Goal: Transaction & Acquisition: Purchase product/service

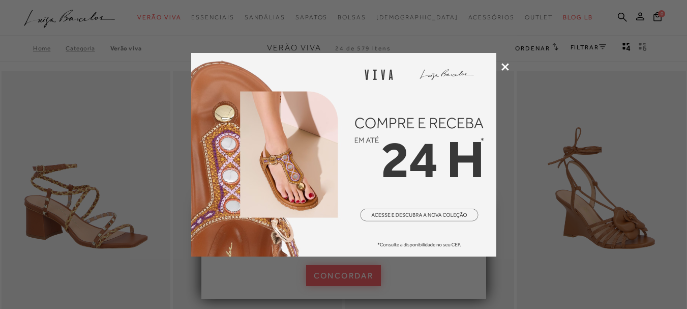
click at [502, 67] on icon at bounding box center [505, 67] width 8 height 8
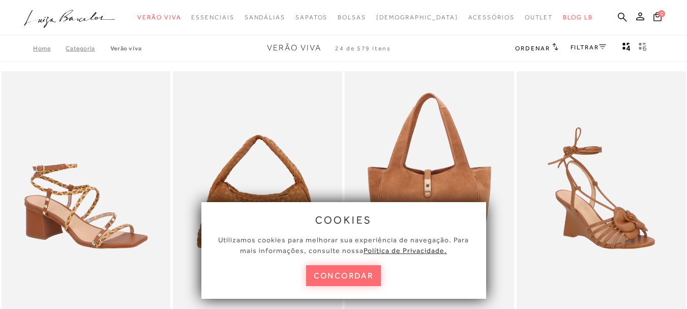
click at [344, 281] on button "concordar" at bounding box center [343, 275] width 75 height 21
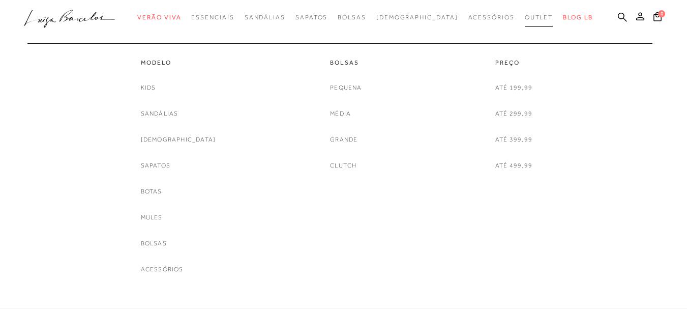
click at [525, 19] on span "Outlet" at bounding box center [539, 17] width 28 height 7
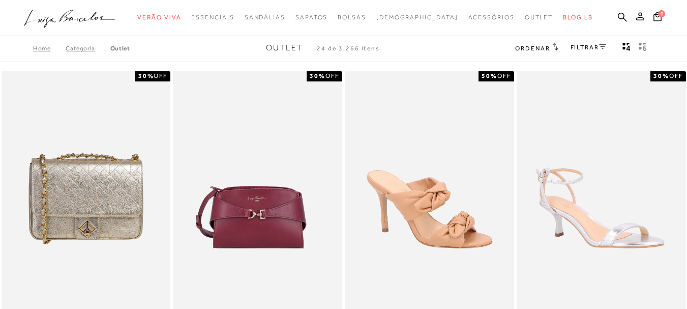
click at [590, 46] on link "FILTRAR" at bounding box center [588, 47] width 36 height 7
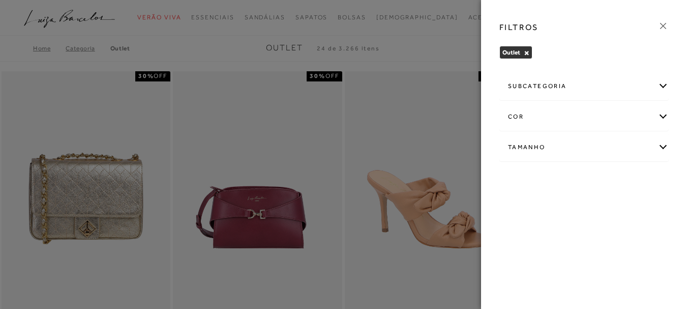
click at [564, 146] on div "Tamanho" at bounding box center [584, 147] width 168 height 27
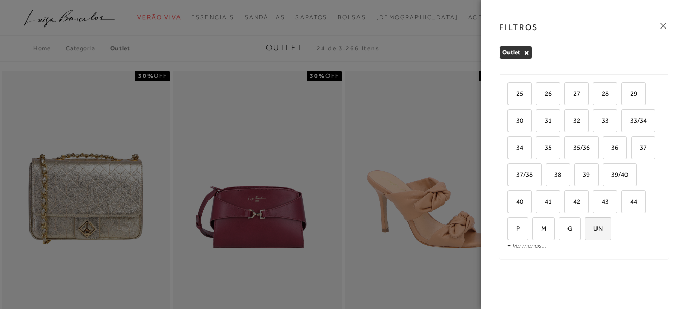
click at [585, 238] on label "UN" at bounding box center [597, 229] width 25 height 22
click at [583, 235] on input "UN" at bounding box center [588, 230] width 10 height 10
checkbox input "true"
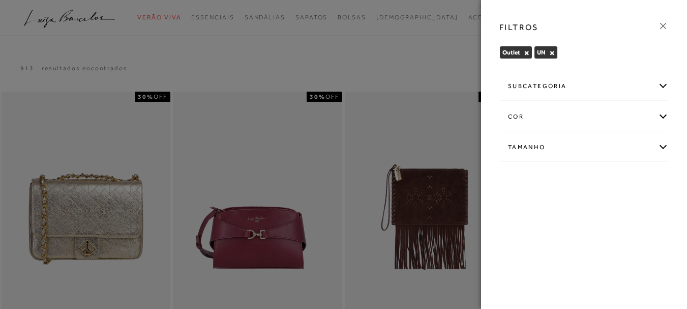
click at [648, 145] on div "Tamanho" at bounding box center [584, 147] width 168 height 27
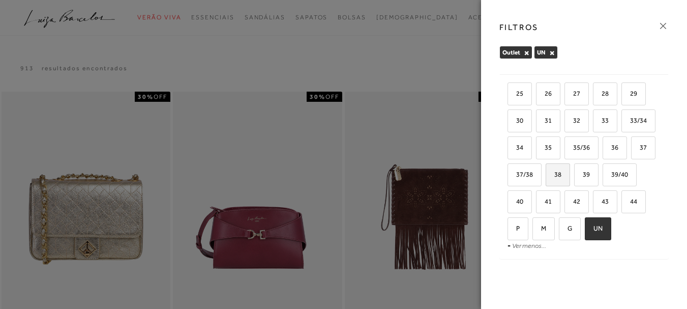
click at [569, 164] on label "38" at bounding box center [557, 175] width 23 height 22
click at [554, 171] on input "38" at bounding box center [549, 176] width 10 height 10
checkbox input "true"
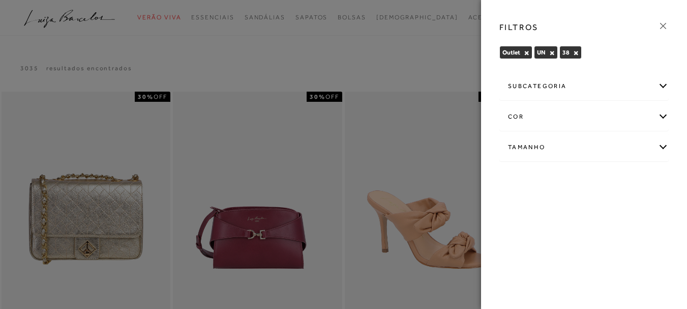
click at [573, 150] on div "Tamanho" at bounding box center [584, 147] width 168 height 27
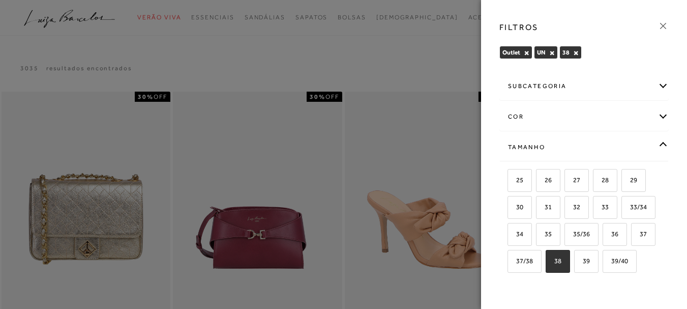
scroll to position [102, 0]
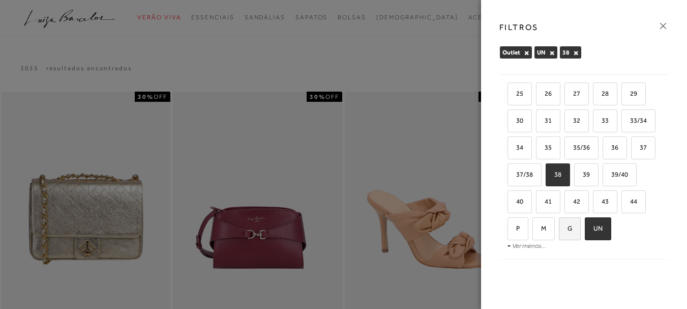
click at [559, 238] on label "G" at bounding box center [569, 229] width 21 height 22
click at [557, 235] on input "G" at bounding box center [562, 230] width 10 height 10
checkbox input "true"
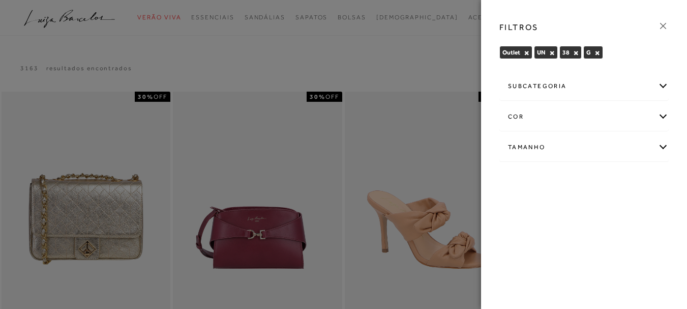
click at [569, 146] on div "Tamanho" at bounding box center [584, 147] width 168 height 27
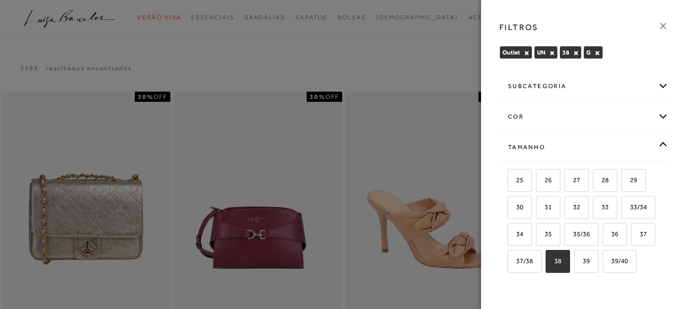
scroll to position [113, 0]
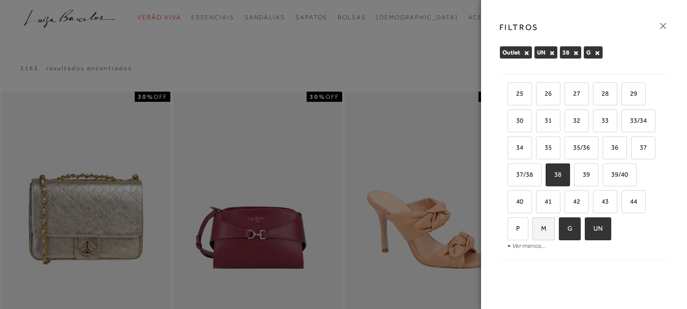
click at [554, 218] on label "M" at bounding box center [543, 229] width 21 height 22
click at [541, 225] on input "M" at bounding box center [536, 230] width 10 height 10
checkbox input "true"
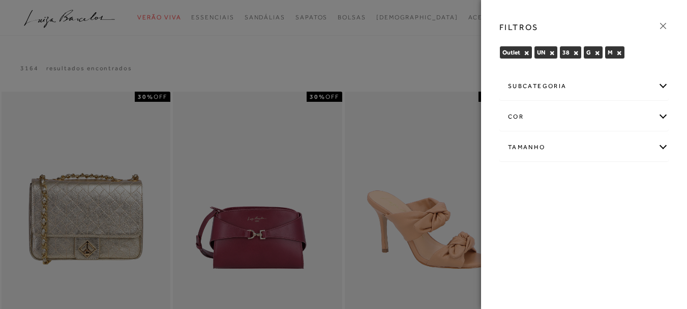
click at [663, 28] on icon at bounding box center [662, 25] width 11 height 11
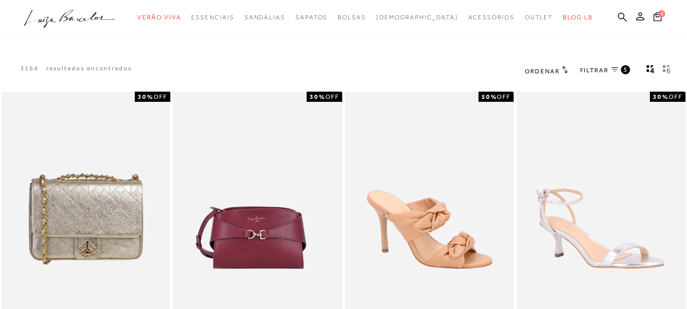
click at [547, 71] on span "Ordenar" at bounding box center [542, 71] width 35 height 7
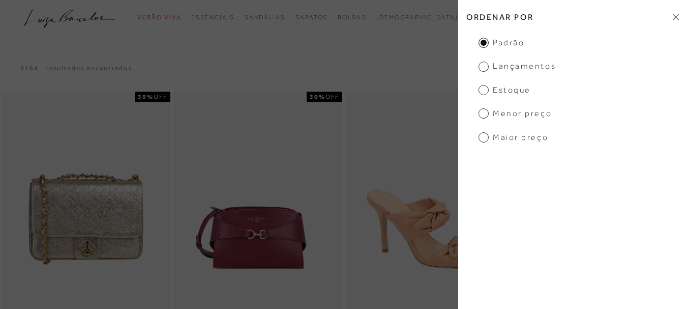
click at [497, 114] on span "Menor Preço" at bounding box center [514, 113] width 73 height 11
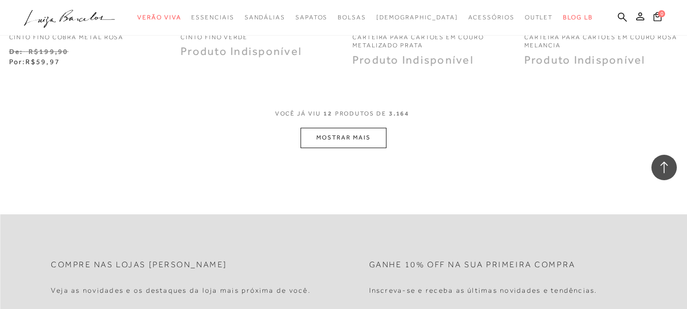
scroll to position [967, 0]
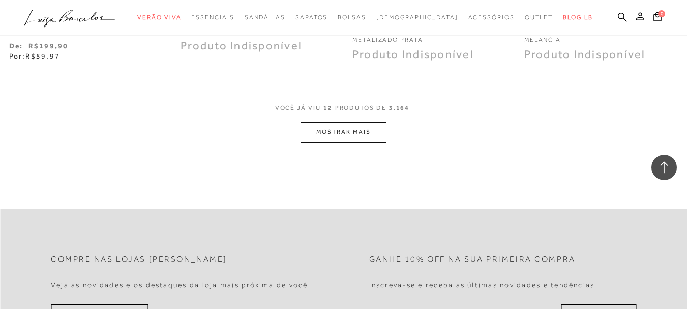
click at [343, 120] on div "VOCê JÁ VIU 12 PRODUTOS DE 3.164" at bounding box center [343, 113] width 137 height 19
click at [351, 128] on button "MOSTRAR MAIS" at bounding box center [342, 132] width 85 height 20
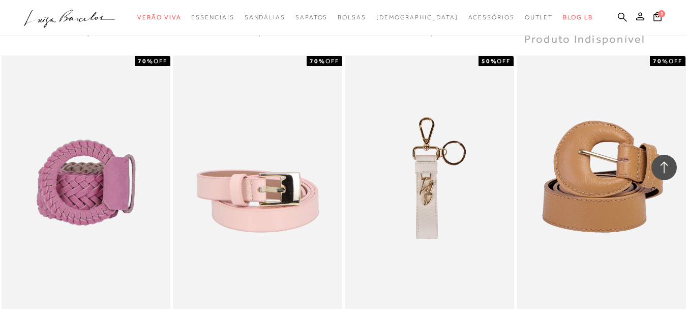
scroll to position [0, 0]
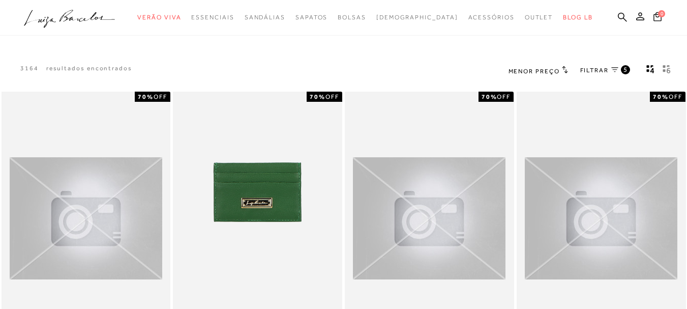
click at [552, 68] on span "Menor Preço" at bounding box center [533, 71] width 51 height 7
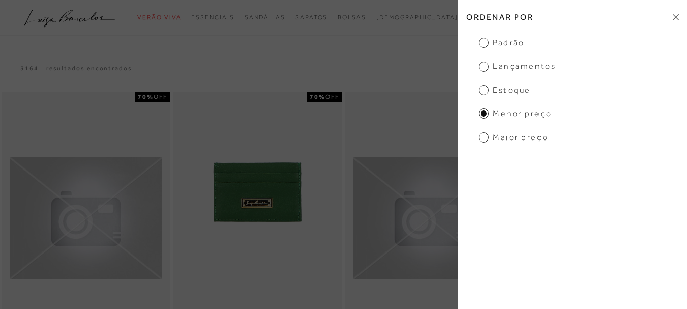
click at [513, 43] on span "Padrão" at bounding box center [501, 42] width 46 height 11
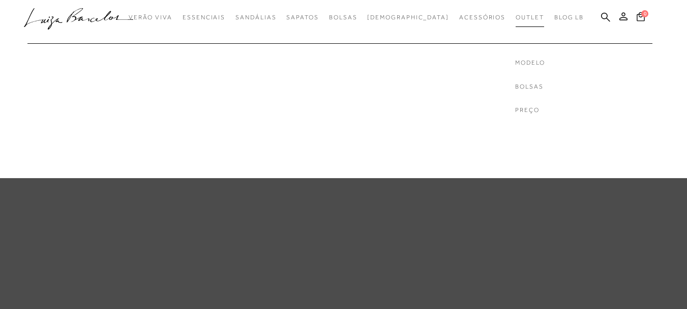
click at [516, 18] on span "Outlet" at bounding box center [530, 17] width 28 height 7
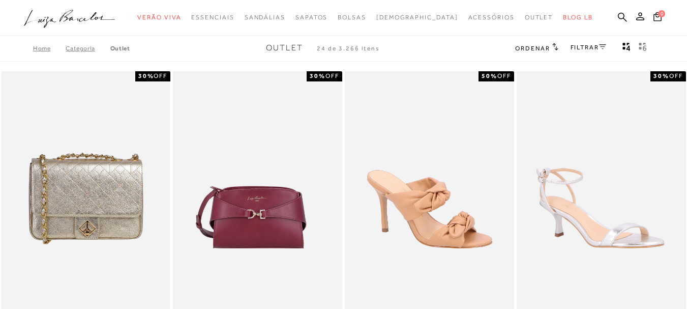
click at [594, 46] on link "FILTRAR" at bounding box center [588, 47] width 36 height 7
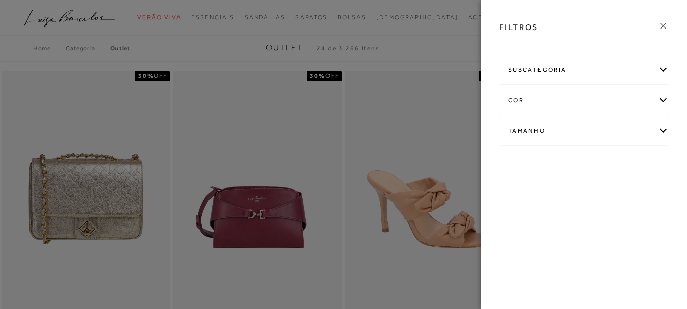
click at [584, 120] on div "Tamanho 25" at bounding box center [583, 131] width 169 height 28
click at [584, 120] on div "Tamanho" at bounding box center [584, 130] width 168 height 27
click at [524, 206] on link "Ver mais..." at bounding box center [526, 208] width 27 height 8
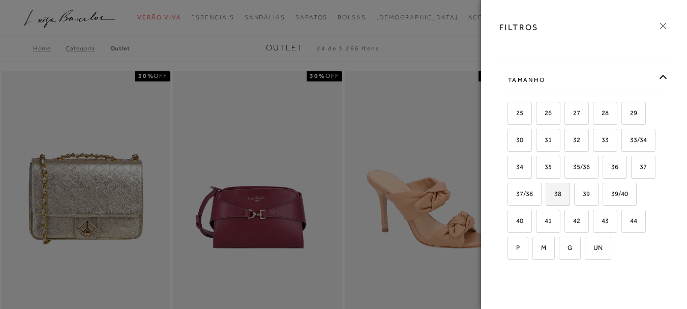
click at [569, 193] on label "38" at bounding box center [557, 194] width 23 height 22
click at [554, 193] on input "38" at bounding box center [549, 195] width 10 height 10
checkbox input "true"
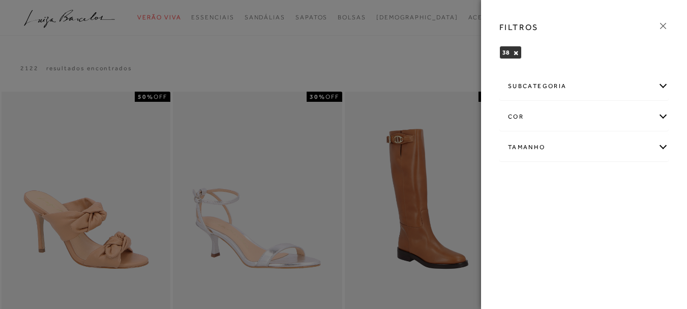
click at [437, 76] on div at bounding box center [343, 154] width 687 height 309
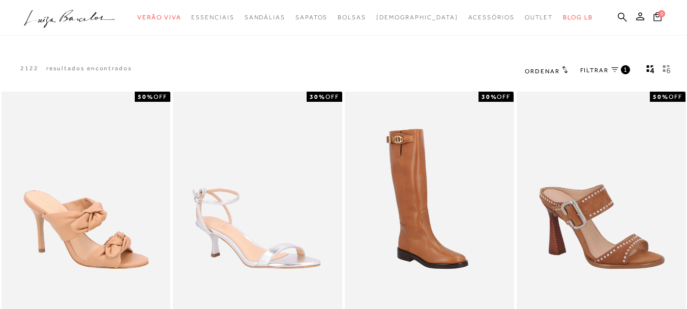
click at [593, 69] on span "FILTRAR" at bounding box center [594, 70] width 28 height 9
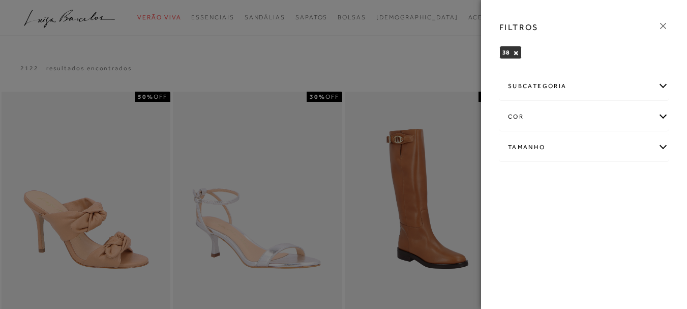
click at [626, 143] on div "Tamanho" at bounding box center [584, 147] width 168 height 27
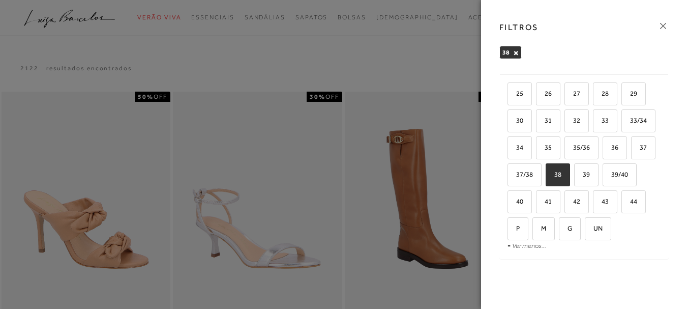
scroll to position [113, 0]
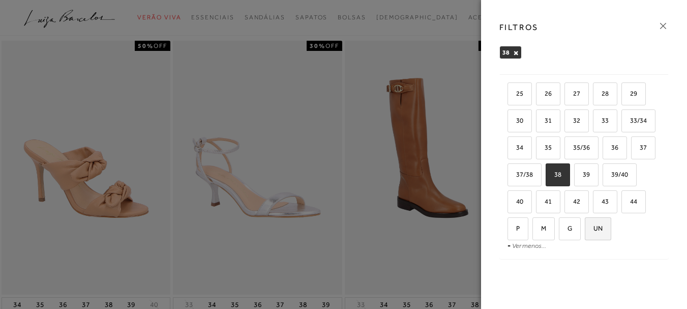
click at [585, 222] on label "UN" at bounding box center [597, 229] width 25 height 22
click at [583, 225] on input "UN" at bounding box center [588, 230] width 10 height 10
checkbox input "true"
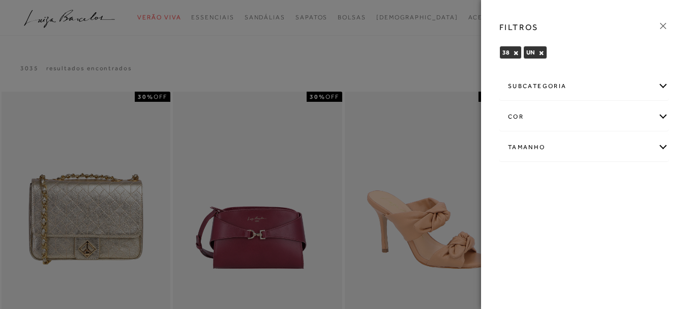
click at [358, 57] on div at bounding box center [343, 154] width 687 height 309
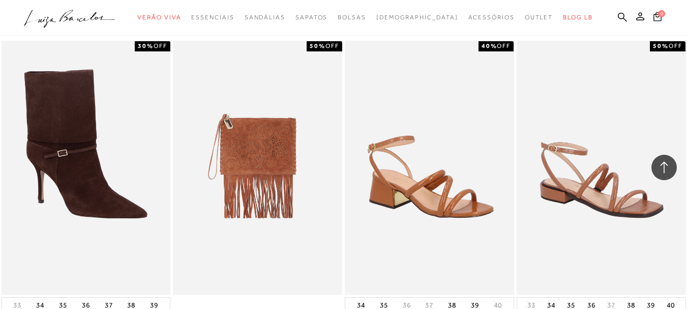
scroll to position [966, 0]
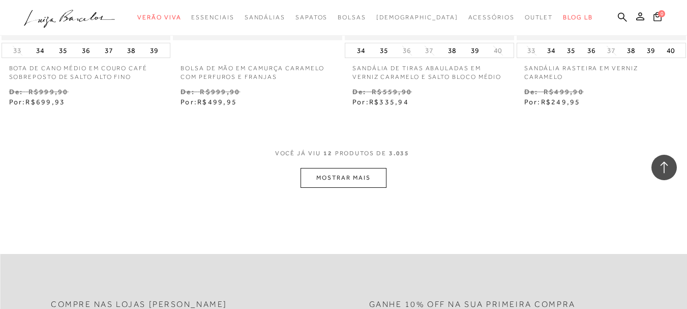
click at [364, 177] on button "MOSTRAR MAIS" at bounding box center [342, 178] width 85 height 20
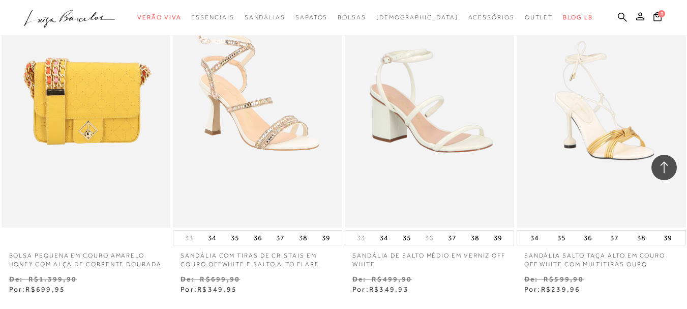
scroll to position [1983, 0]
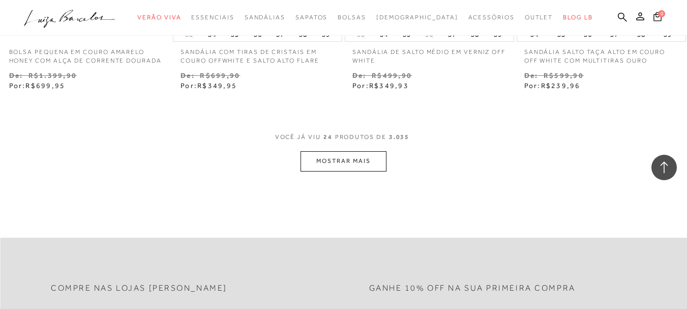
click at [357, 171] on button "MOSTRAR MAIS" at bounding box center [342, 161] width 85 height 20
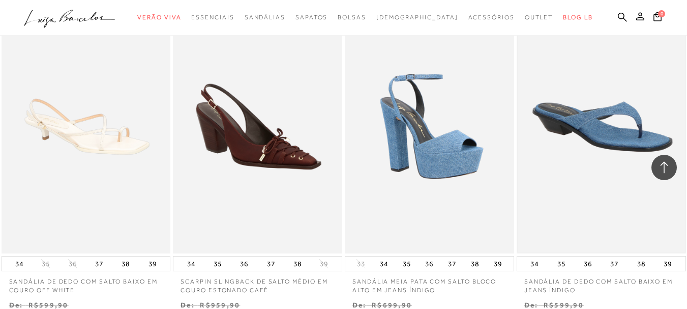
scroll to position [2949, 0]
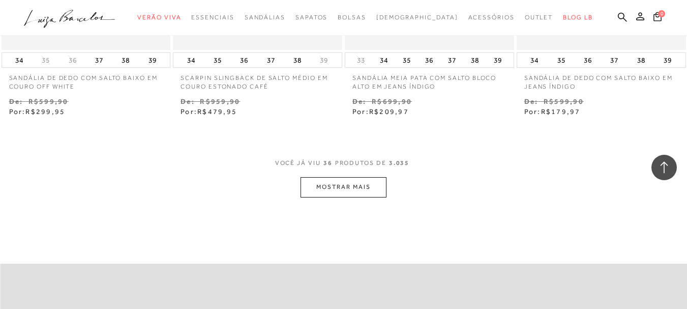
click at [372, 197] on button "MOSTRAR MAIS" at bounding box center [342, 187] width 85 height 20
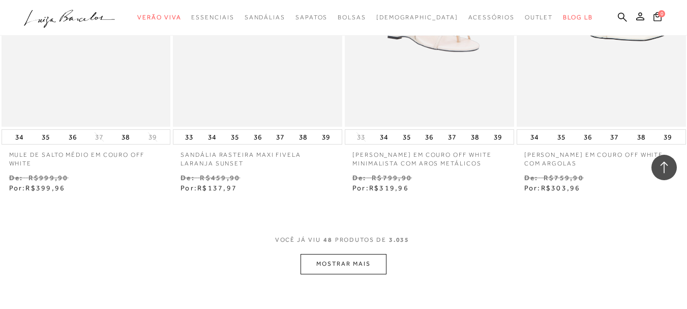
scroll to position [3966, 0]
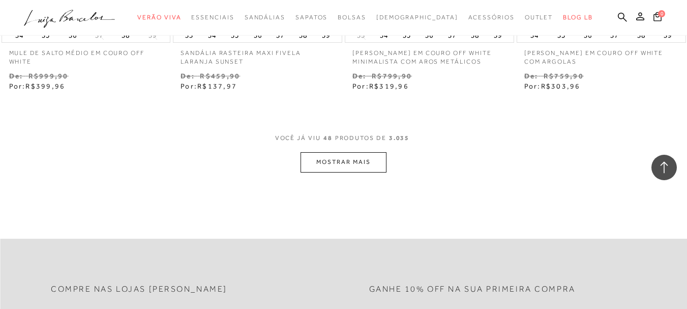
click at [370, 172] on button "MOSTRAR MAIS" at bounding box center [342, 162] width 85 height 20
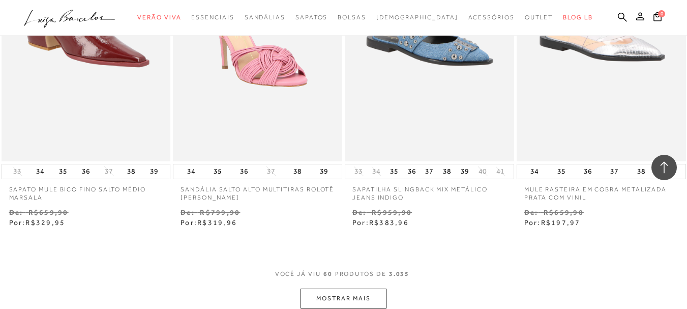
scroll to position [4881, 0]
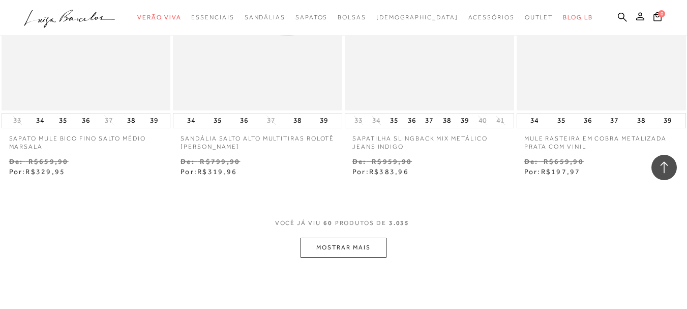
click at [372, 252] on button "MOSTRAR MAIS" at bounding box center [342, 247] width 85 height 20
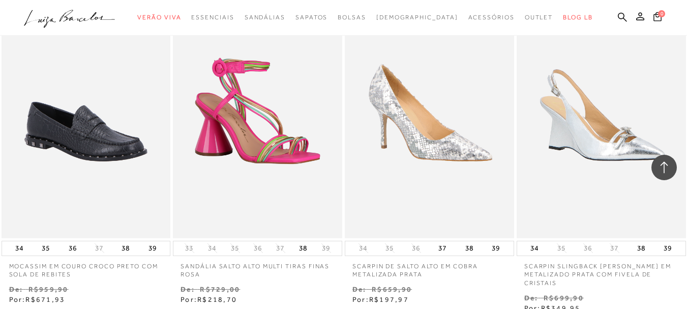
scroll to position [5847, 0]
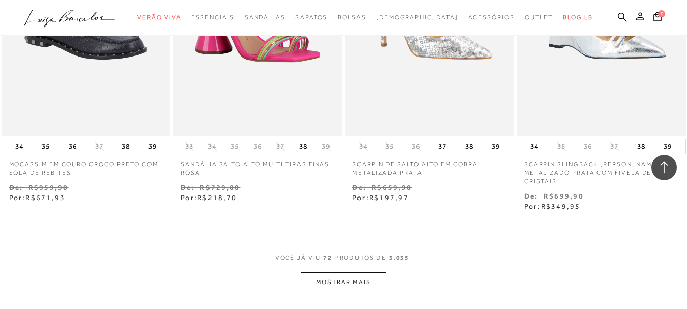
click at [356, 292] on button "MOSTRAR MAIS" at bounding box center [342, 282] width 85 height 20
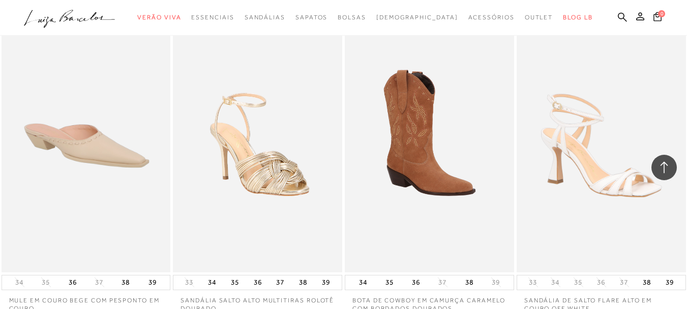
scroll to position [6304, 0]
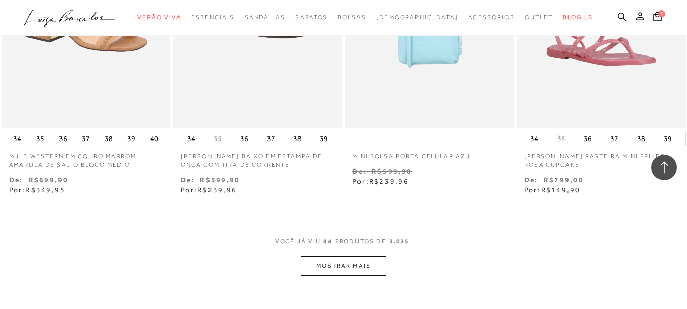
click at [354, 276] on button "MOSTRAR MAIS" at bounding box center [342, 266] width 85 height 20
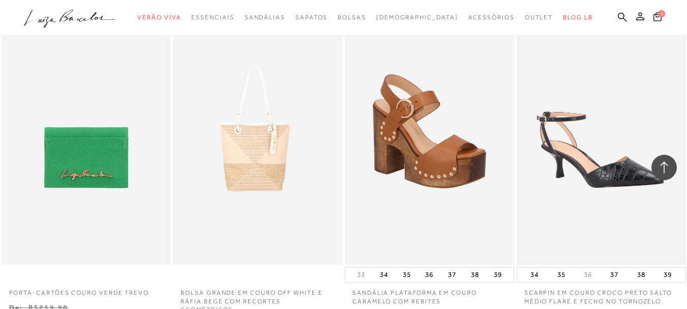
scroll to position [7779, 0]
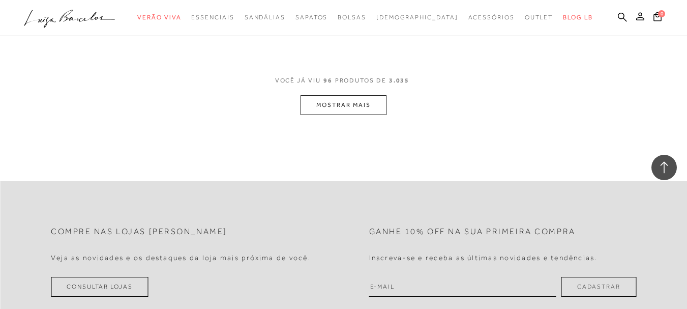
click at [345, 112] on button "MOSTRAR MAIS" at bounding box center [342, 105] width 85 height 20
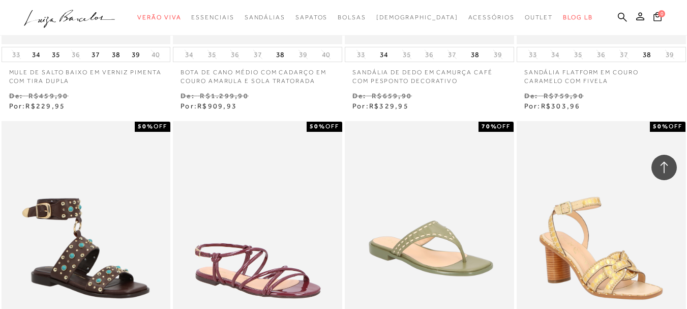
scroll to position [8338, 0]
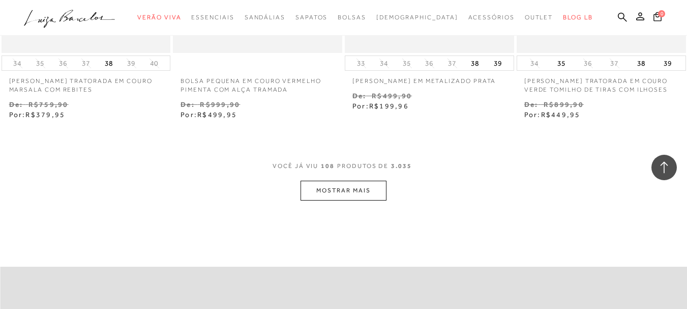
click at [354, 185] on button "MOSTRAR MAIS" at bounding box center [342, 190] width 85 height 20
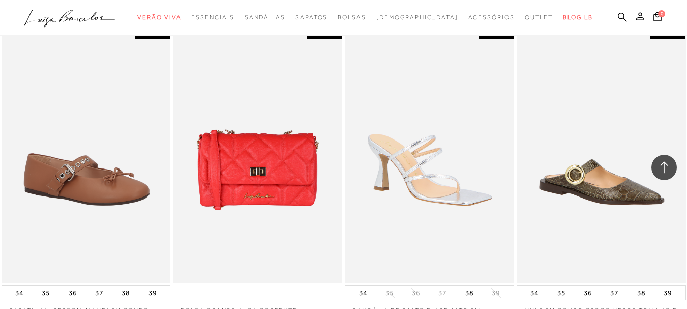
scroll to position [9914, 0]
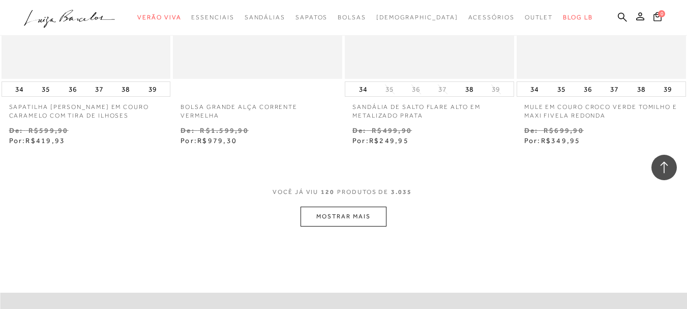
click at [357, 214] on button "MOSTRAR MAIS" at bounding box center [342, 216] width 85 height 20
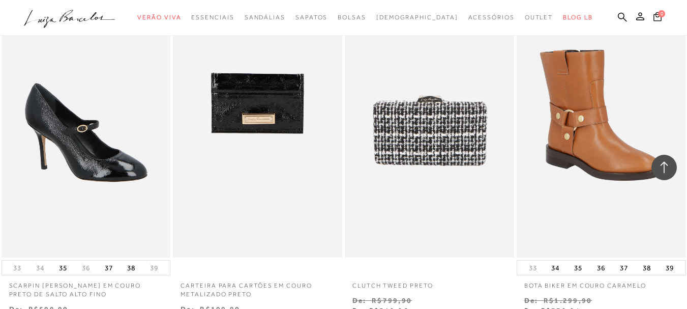
scroll to position [10778, 0]
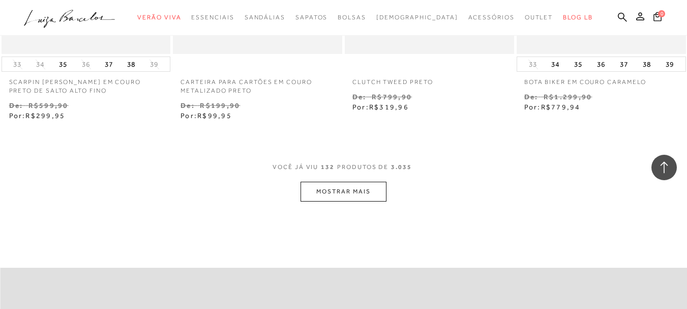
click at [370, 185] on button "MOSTRAR MAIS" at bounding box center [342, 192] width 85 height 20
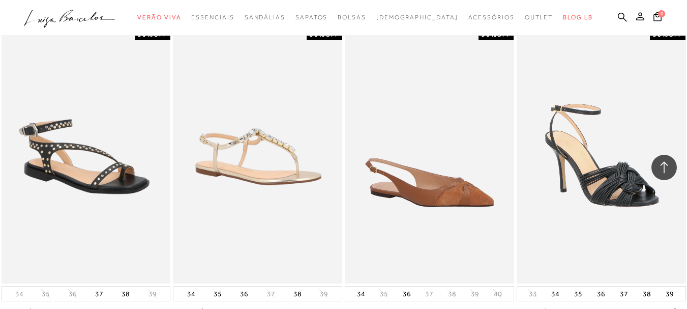
scroll to position [11897, 0]
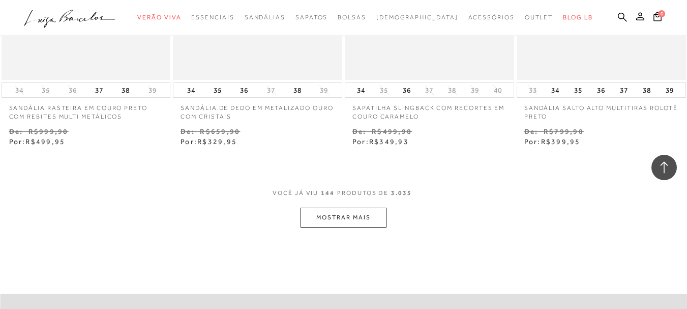
click at [354, 221] on button "MOSTRAR MAIS" at bounding box center [342, 217] width 85 height 20
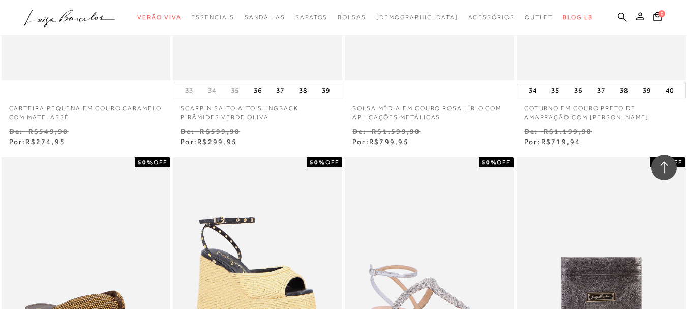
scroll to position [12659, 0]
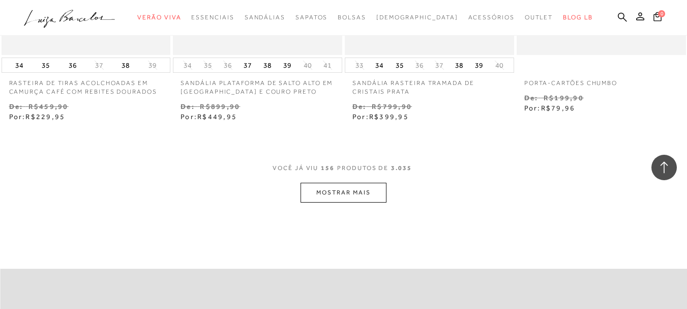
click at [384, 193] on button "MOSTRAR MAIS" at bounding box center [342, 193] width 85 height 20
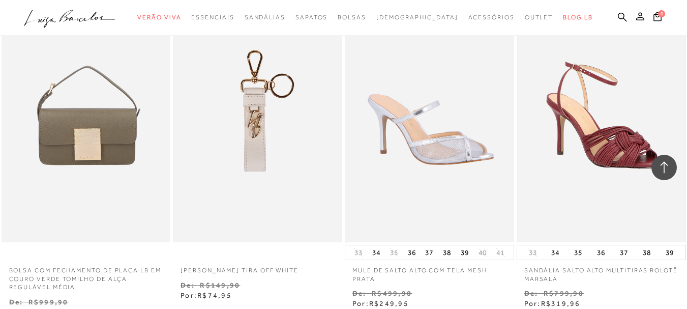
scroll to position [13778, 0]
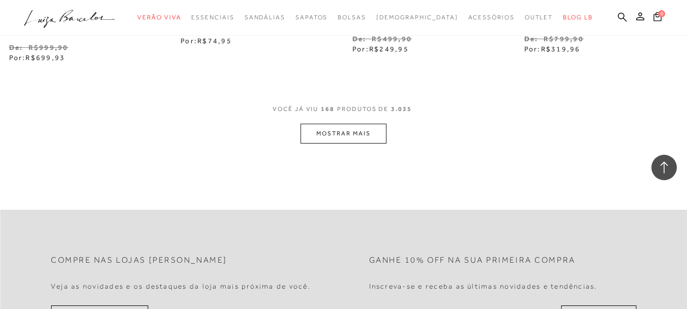
click at [369, 126] on button "MOSTRAR MAIS" at bounding box center [342, 134] width 85 height 20
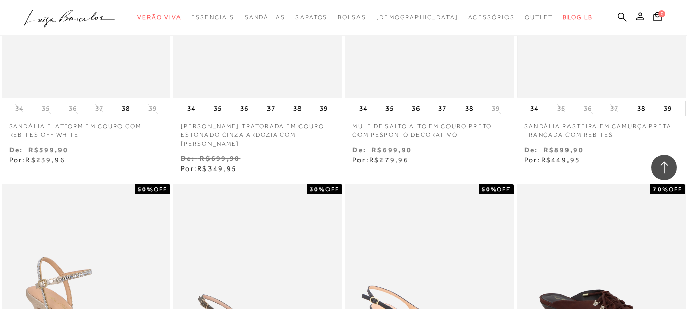
scroll to position [14642, 0]
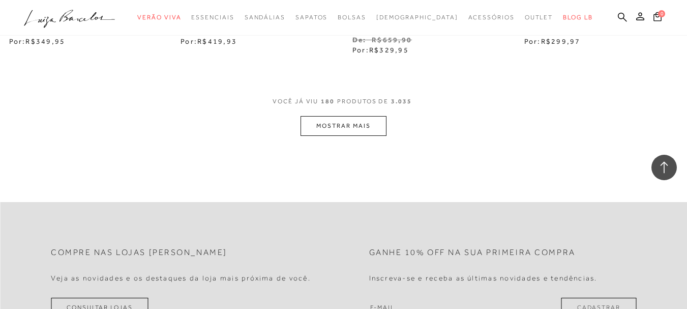
click at [352, 126] on button "MOSTRAR MAIS" at bounding box center [342, 126] width 85 height 20
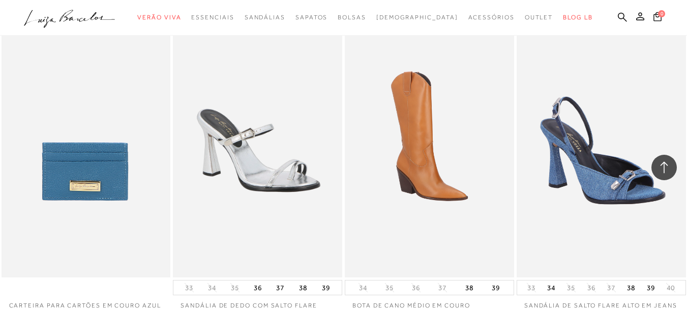
scroll to position [15964, 0]
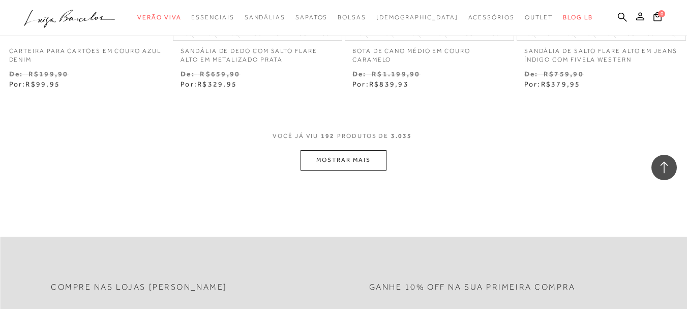
click at [385, 164] on button "MOSTRAR MAIS" at bounding box center [342, 160] width 85 height 20
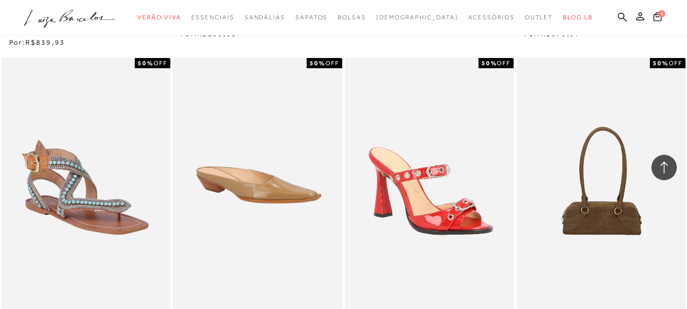
scroll to position [16930, 0]
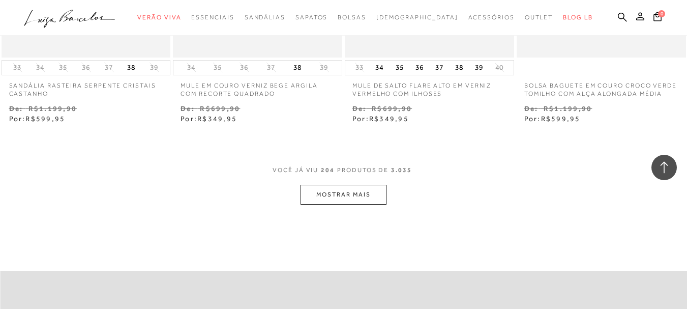
click at [371, 191] on button "MOSTRAR MAIS" at bounding box center [342, 195] width 85 height 20
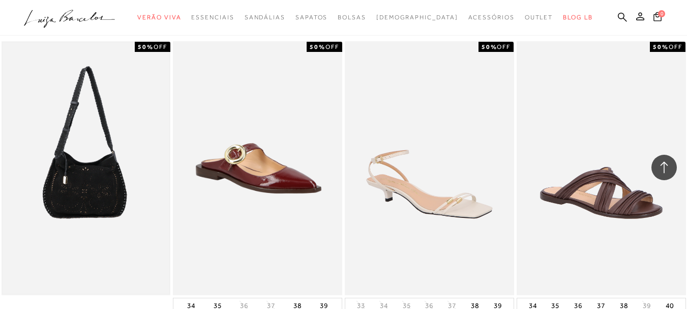
scroll to position [17845, 0]
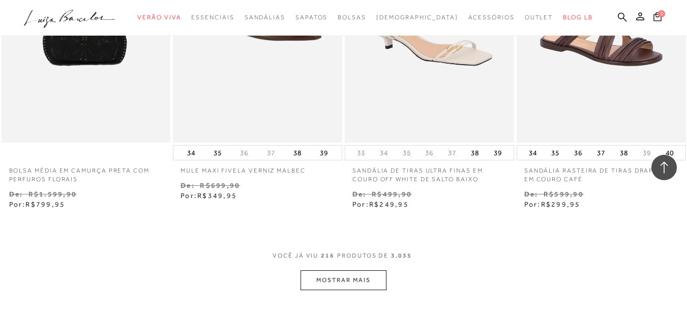
click at [343, 272] on button "MOSTRAR MAIS" at bounding box center [342, 280] width 85 height 20
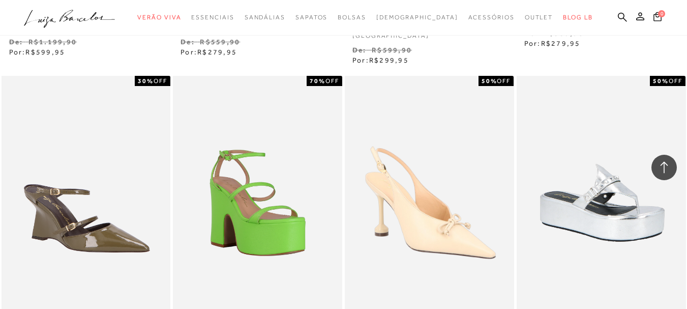
scroll to position [18913, 0]
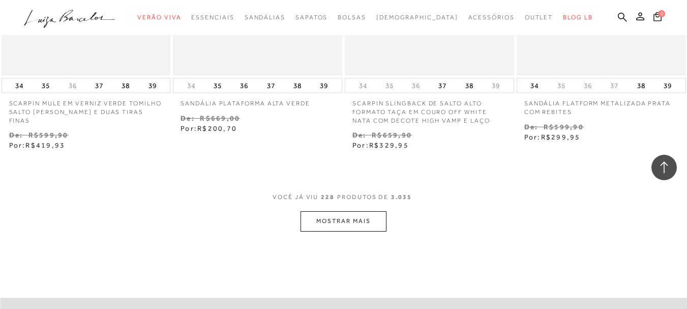
click at [374, 216] on button "MOSTRAR MAIS" at bounding box center [342, 221] width 85 height 20
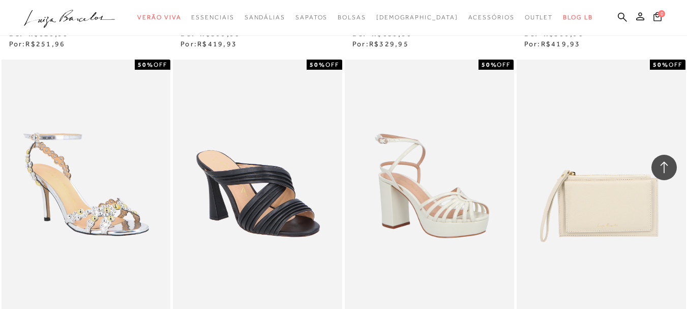
scroll to position [19879, 0]
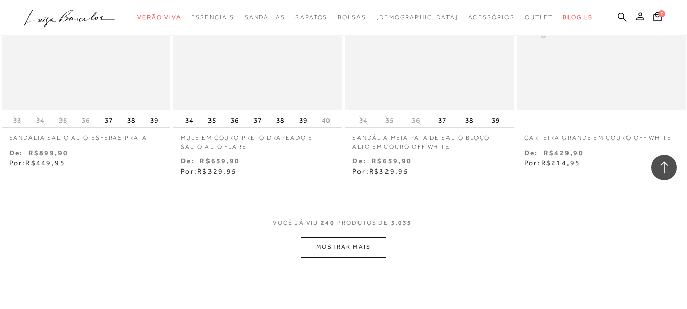
click at [362, 244] on button "MOSTRAR MAIS" at bounding box center [342, 247] width 85 height 20
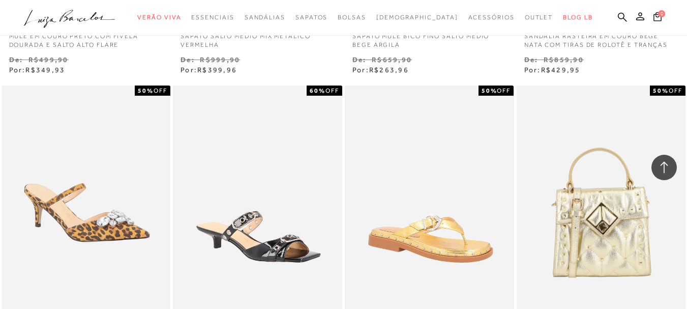
scroll to position [20692, 0]
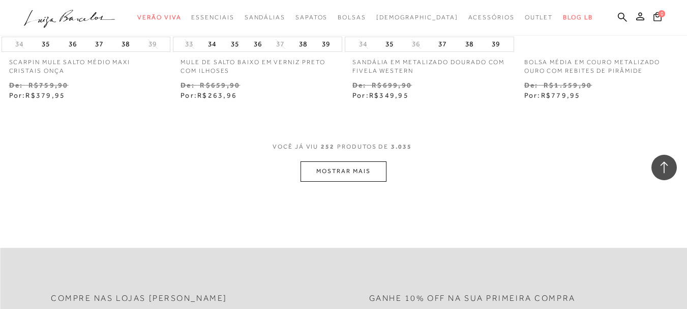
click at [359, 170] on button "MOSTRAR MAIS" at bounding box center [342, 171] width 85 height 20
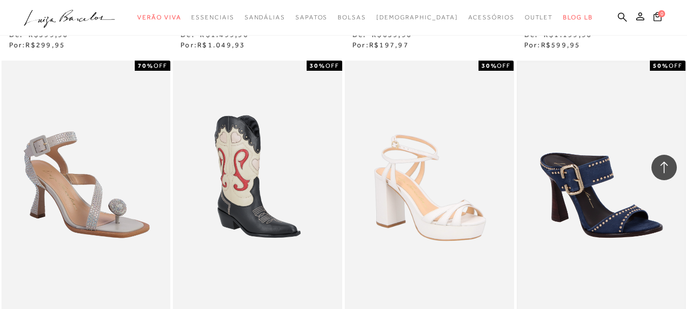
scroll to position [21963, 0]
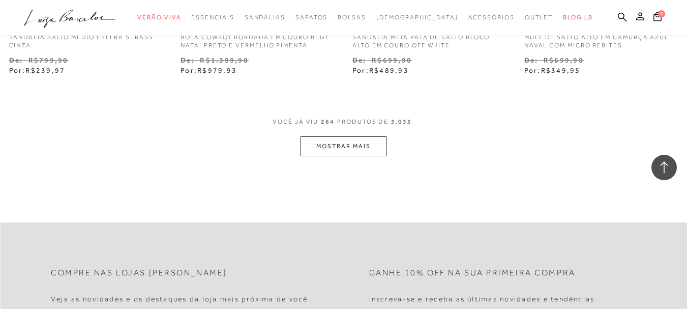
click at [375, 145] on button "MOSTRAR MAIS" at bounding box center [342, 146] width 85 height 20
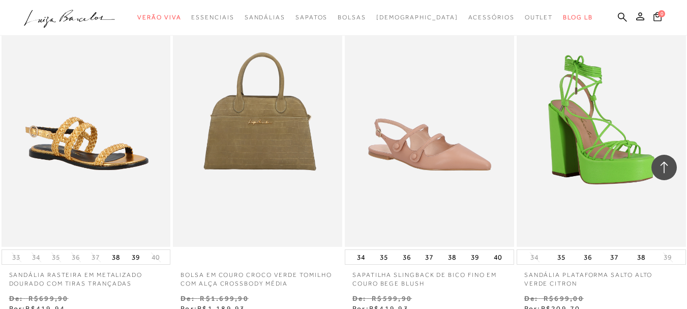
scroll to position [22980, 0]
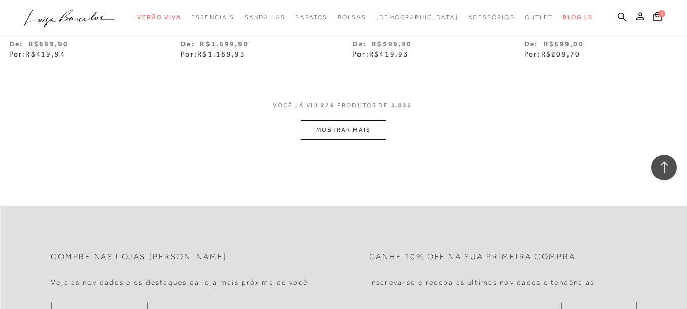
click at [358, 125] on button "MOSTRAR MAIS" at bounding box center [342, 130] width 85 height 20
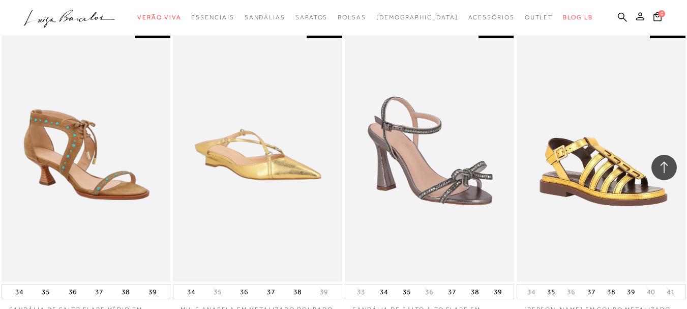
scroll to position [23743, 0]
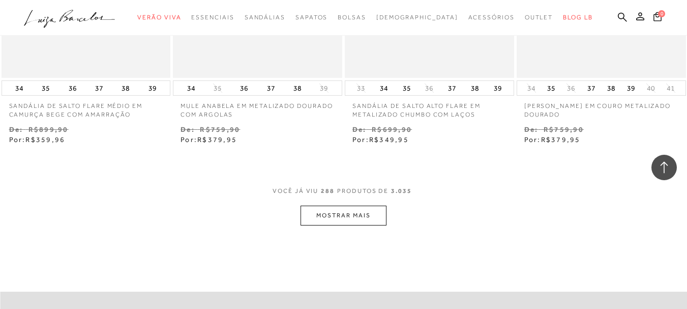
click at [326, 214] on button "MOSTRAR MAIS" at bounding box center [342, 215] width 85 height 20
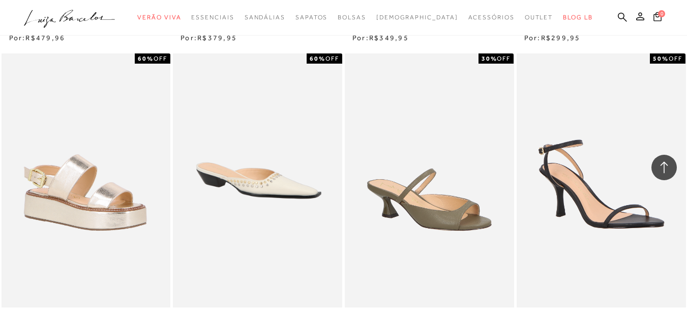
scroll to position [24912, 0]
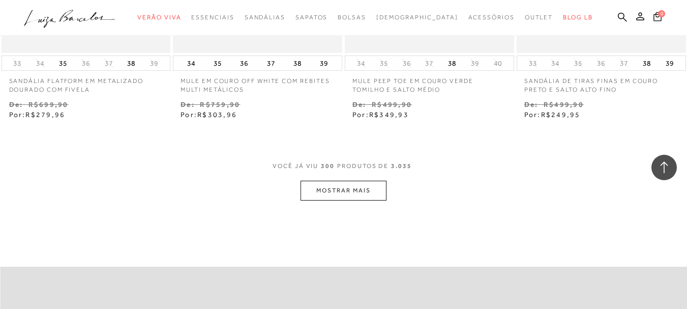
click at [359, 185] on button "MOSTRAR MAIS" at bounding box center [342, 190] width 85 height 20
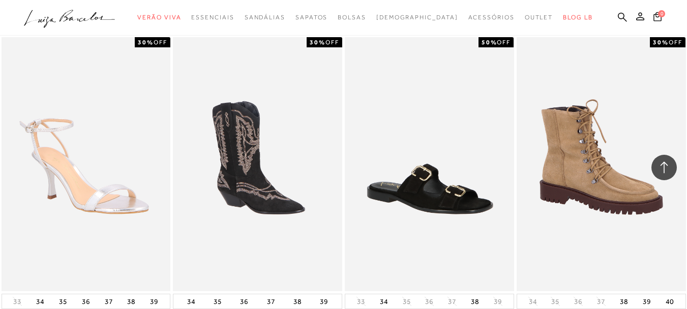
scroll to position [25979, 0]
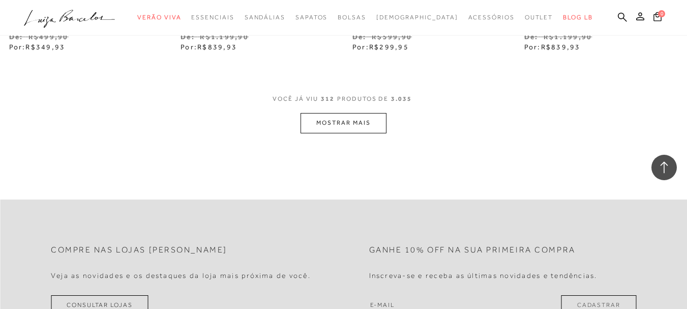
click at [353, 119] on button "MOSTRAR MAIS" at bounding box center [342, 123] width 85 height 20
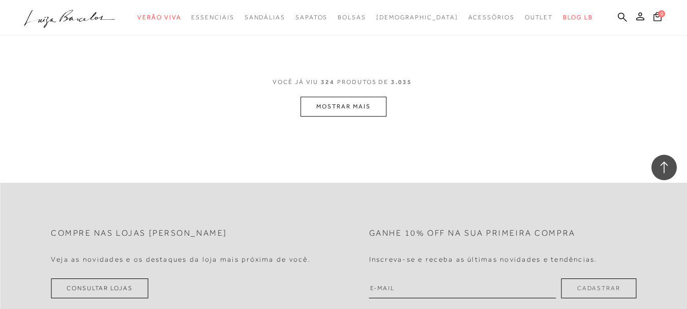
scroll to position [26844, 0]
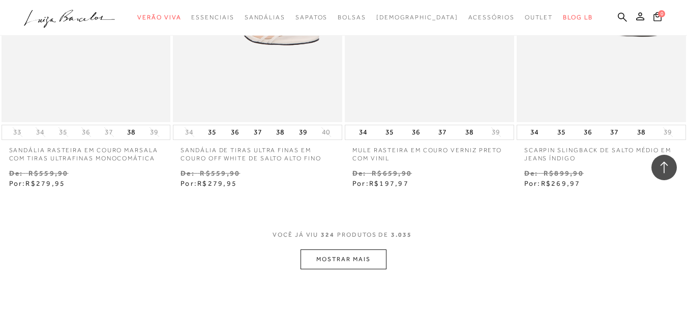
click at [373, 255] on button "MOSTRAR MAIS" at bounding box center [342, 259] width 85 height 20
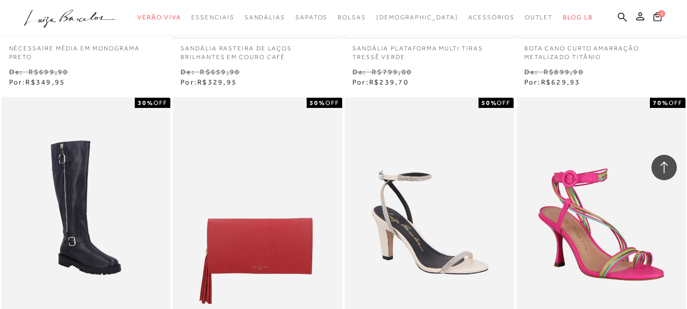
scroll to position [27861, 0]
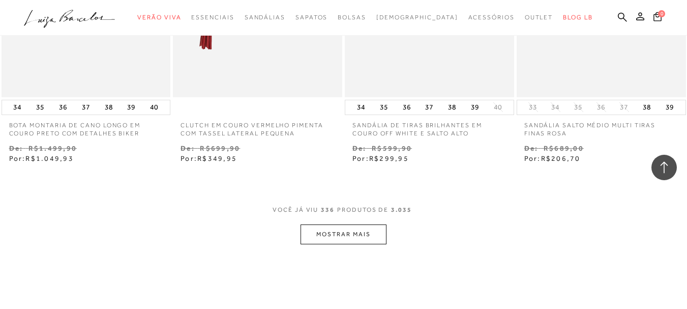
click at [367, 236] on button "MOSTRAR MAIS" at bounding box center [342, 234] width 85 height 20
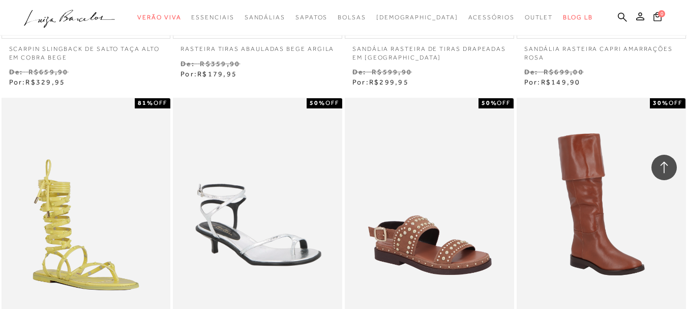
scroll to position [28369, 0]
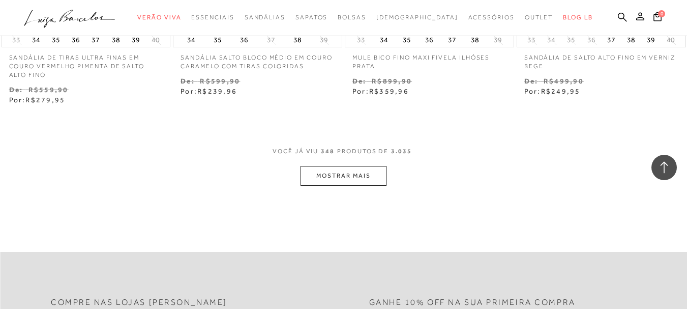
click at [370, 177] on button "MOSTRAR MAIS" at bounding box center [342, 176] width 85 height 20
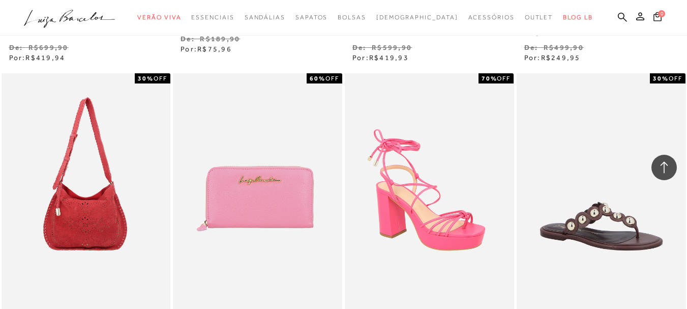
scroll to position [29843, 0]
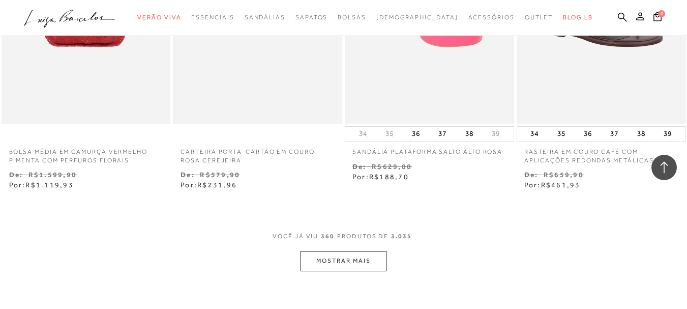
click at [375, 251] on button "MOSTRAR MAIS" at bounding box center [342, 261] width 85 height 20
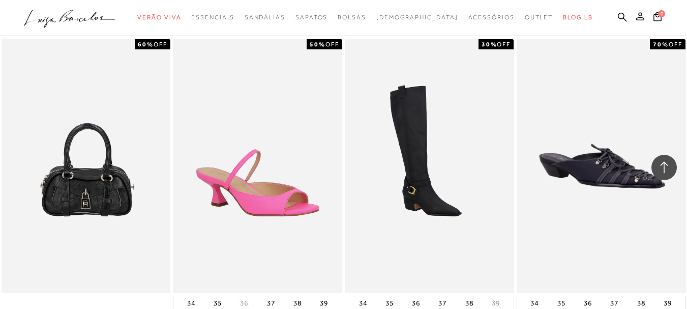
scroll to position [30725, 0]
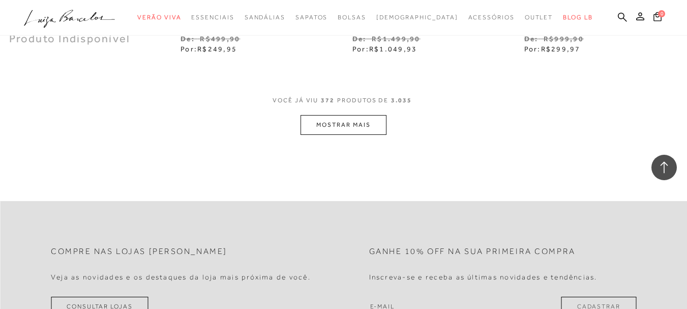
click at [371, 115] on button "MOSTRAR MAIS" at bounding box center [342, 125] width 85 height 20
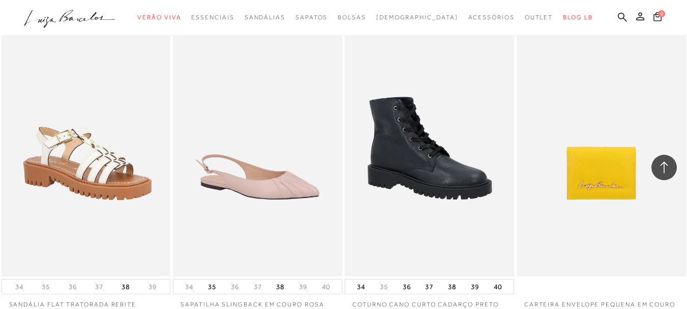
scroll to position [31946, 0]
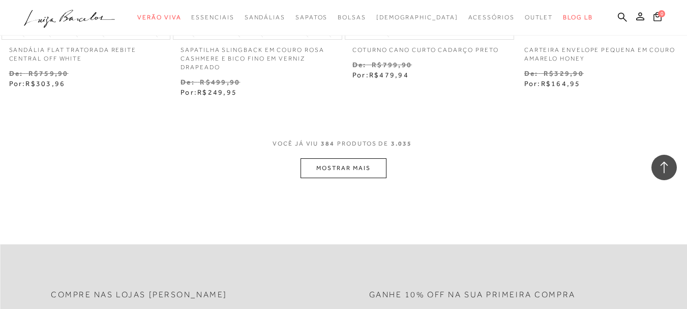
click at [358, 162] on button "MOSTRAR MAIS" at bounding box center [342, 168] width 85 height 20
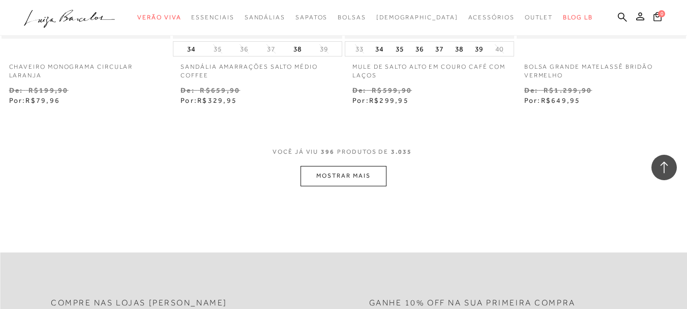
scroll to position [32726, 0]
click at [347, 179] on button "MOSTRAR MAIS" at bounding box center [342, 176] width 85 height 20
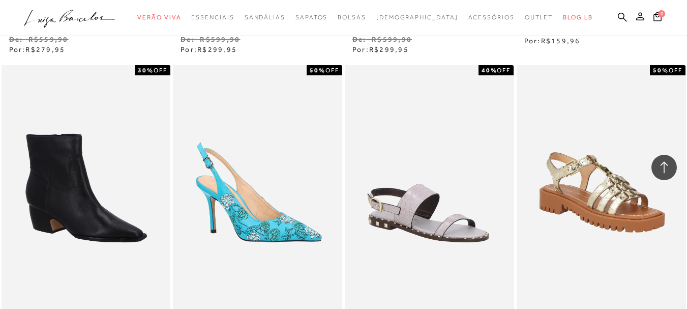
scroll to position [33946, 0]
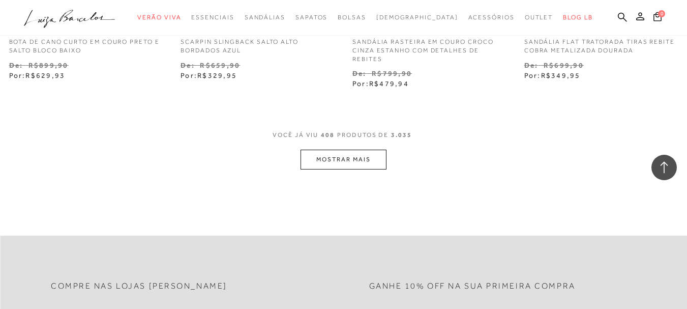
click at [340, 158] on button "MOSTRAR MAIS" at bounding box center [342, 159] width 85 height 20
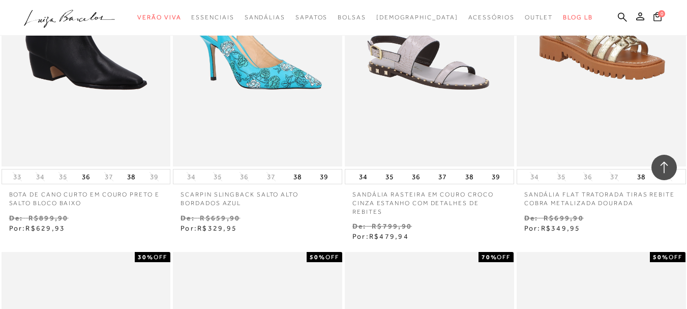
scroll to position [33997, 0]
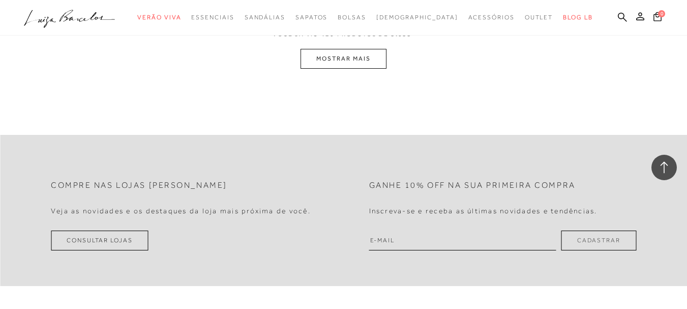
click at [346, 65] on button "MOSTRAR MAIS" at bounding box center [342, 59] width 85 height 20
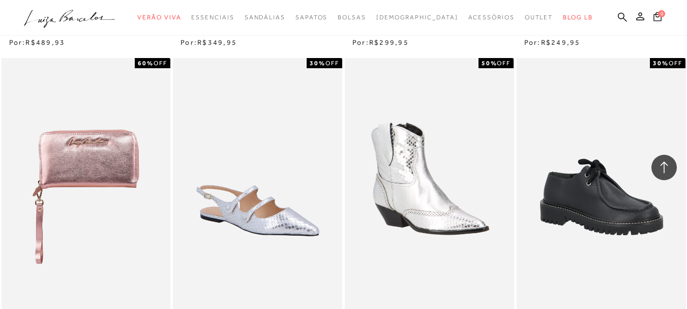
scroll to position [35929, 0]
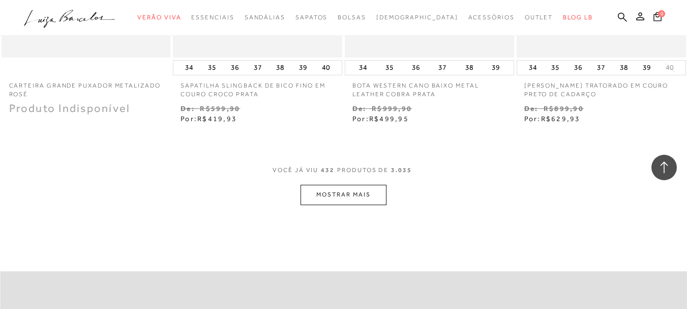
click at [342, 191] on button "MOSTRAR MAIS" at bounding box center [342, 195] width 85 height 20
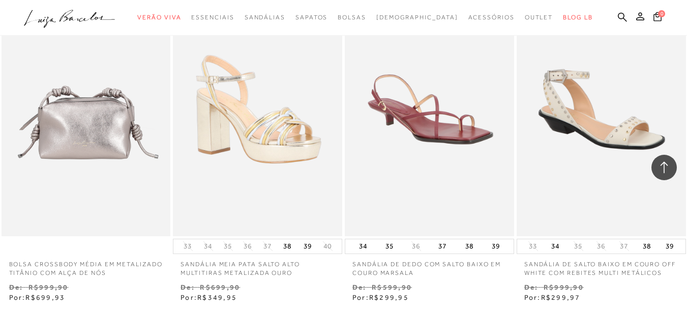
scroll to position [36997, 0]
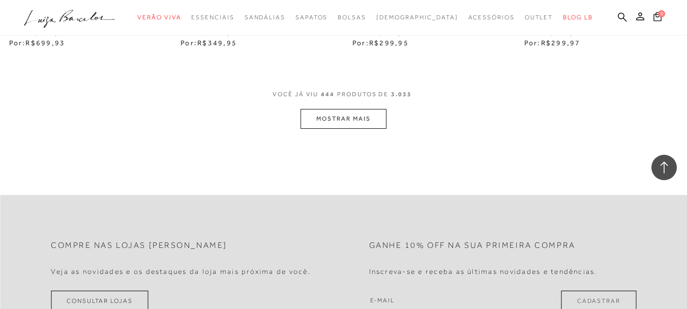
click at [334, 112] on button "MOSTRAR MAIS" at bounding box center [342, 119] width 85 height 20
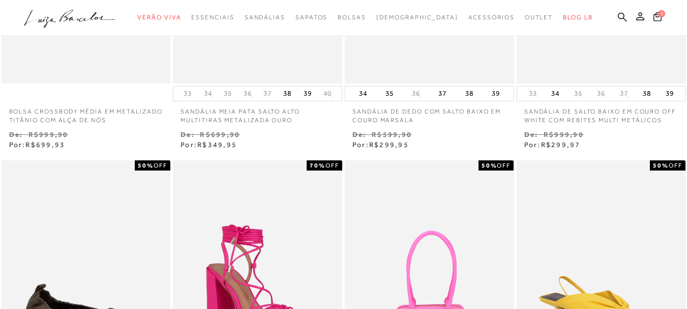
scroll to position [0, 0]
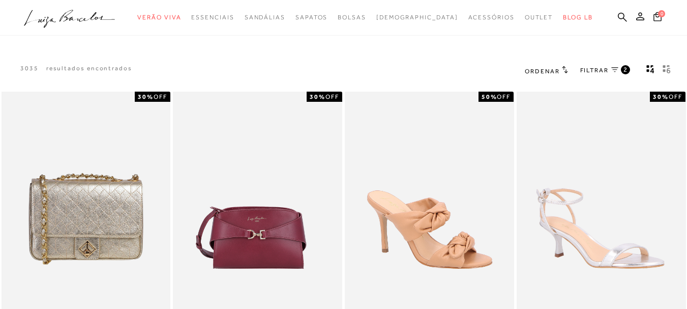
click at [664, 70] on rect "gridText6Desc" at bounding box center [664, 70] width 3 height 3
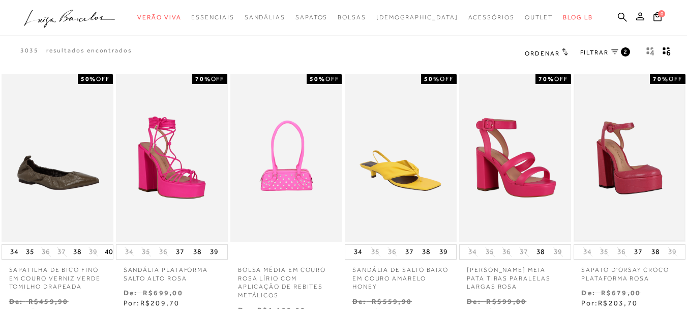
scroll to position [425, 0]
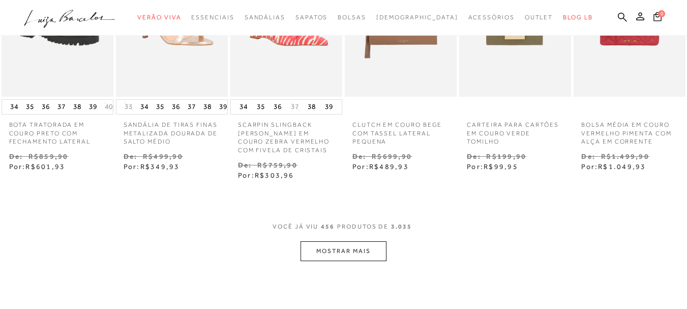
click at [352, 251] on button "MOSTRAR MAIS" at bounding box center [342, 251] width 85 height 20
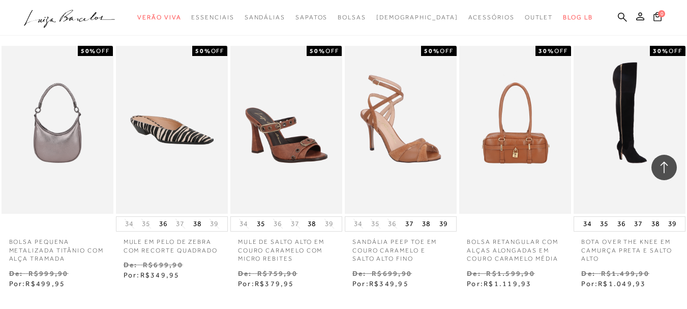
scroll to position [1085, 0]
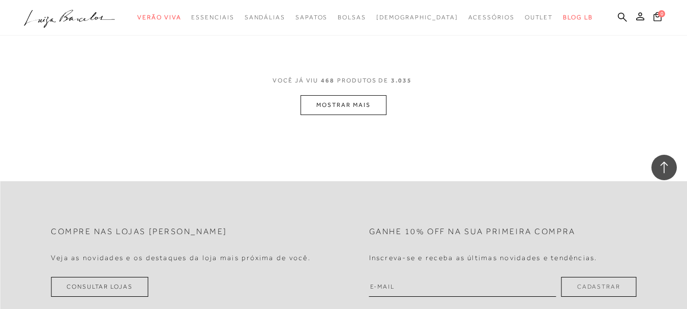
click at [357, 98] on button "MOSTRAR MAIS" at bounding box center [342, 105] width 85 height 20
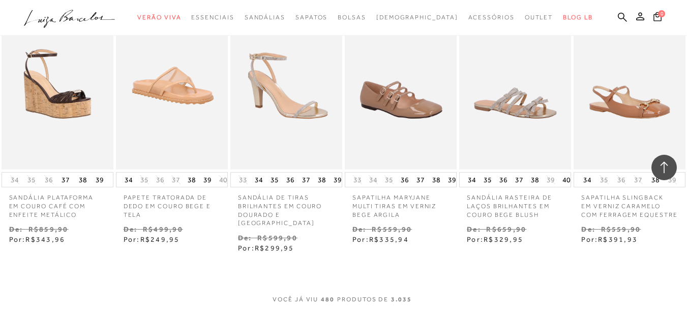
scroll to position [1492, 0]
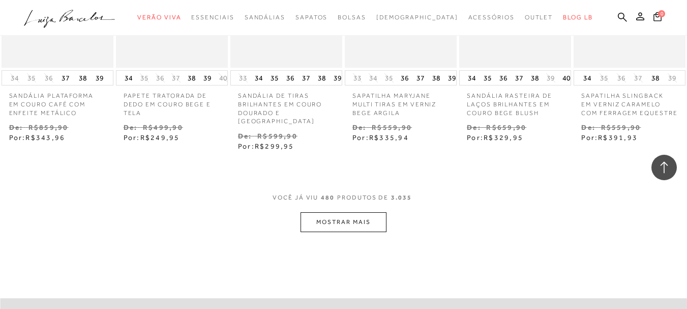
click at [327, 212] on button "MOSTRAR MAIS" at bounding box center [342, 222] width 85 height 20
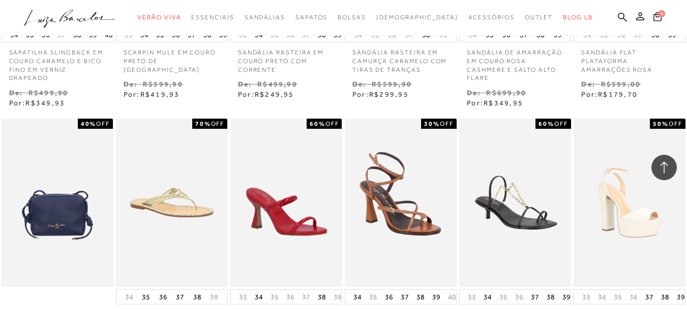
scroll to position [2102, 0]
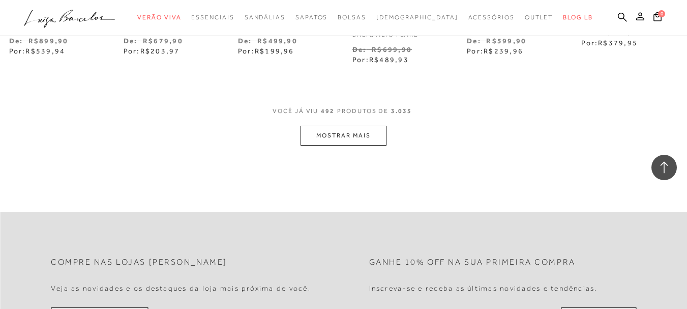
click at [341, 126] on button "MOSTRAR MAIS" at bounding box center [342, 136] width 85 height 20
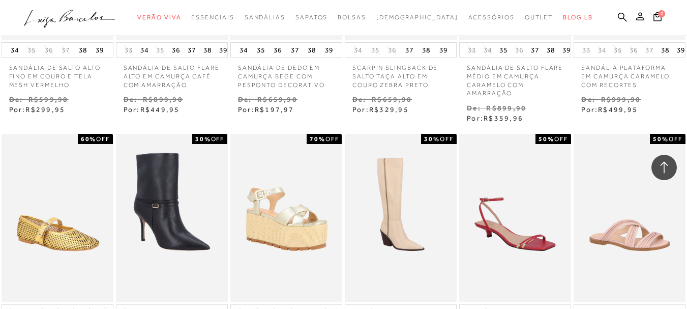
scroll to position [2356, 0]
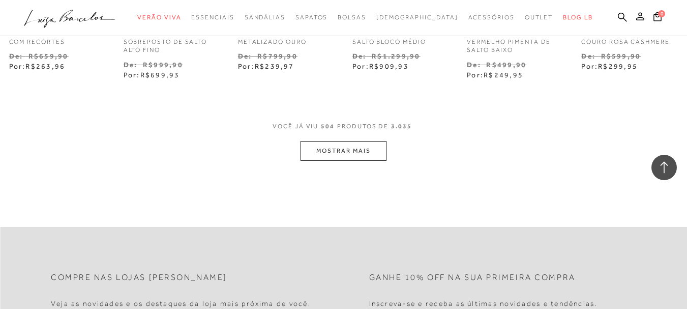
click at [341, 141] on button "MOSTRAR MAIS" at bounding box center [342, 151] width 85 height 20
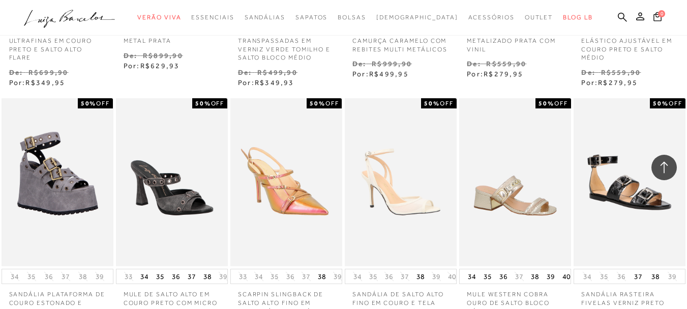
scroll to position [3119, 0]
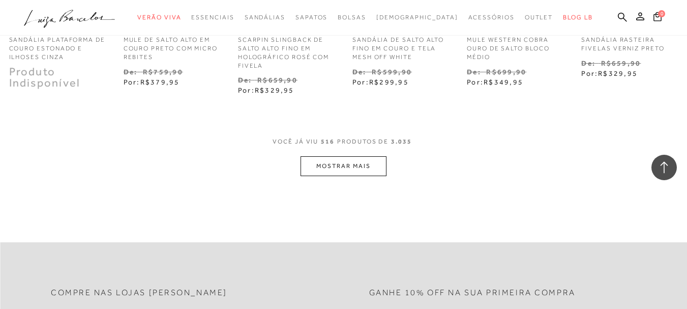
click at [330, 156] on button "MOSTRAR MAIS" at bounding box center [342, 166] width 85 height 20
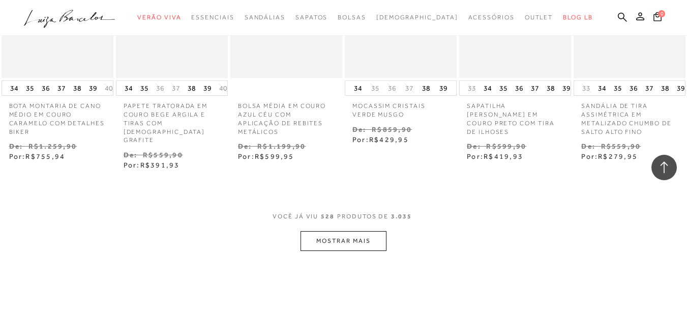
scroll to position [3424, 0]
click at [366, 231] on button "MOSTRAR MAIS" at bounding box center [342, 241] width 85 height 20
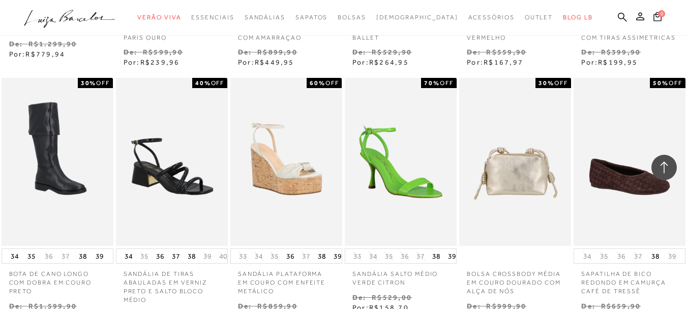
scroll to position [4187, 0]
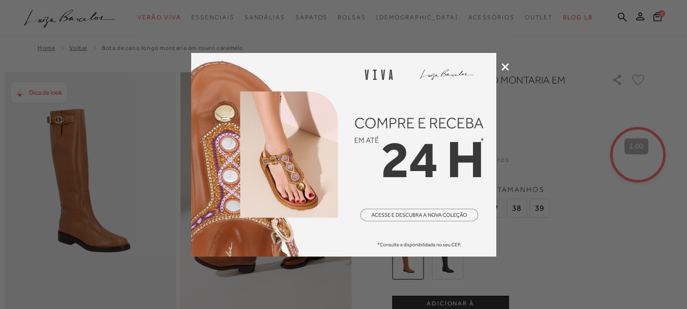
scroll to position [51, 0]
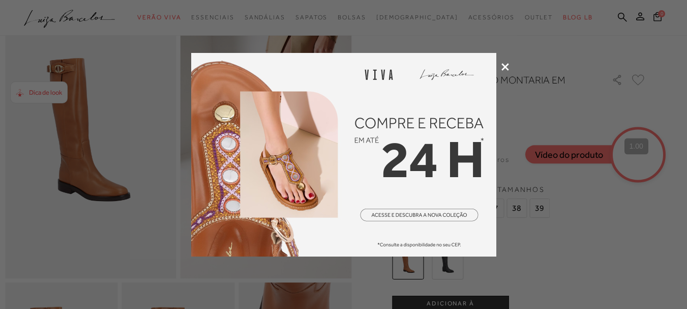
click at [502, 68] on icon at bounding box center [505, 67] width 8 height 8
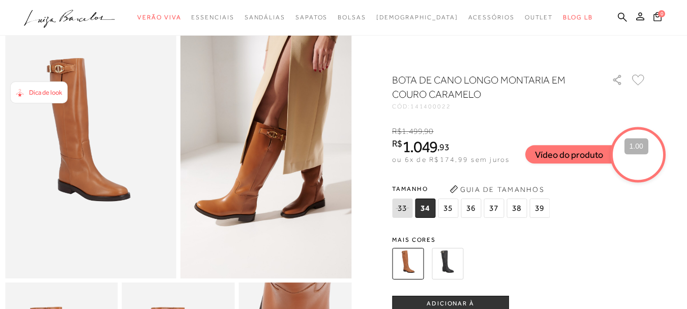
click at [457, 266] on img at bounding box center [448, 264] width 32 height 32
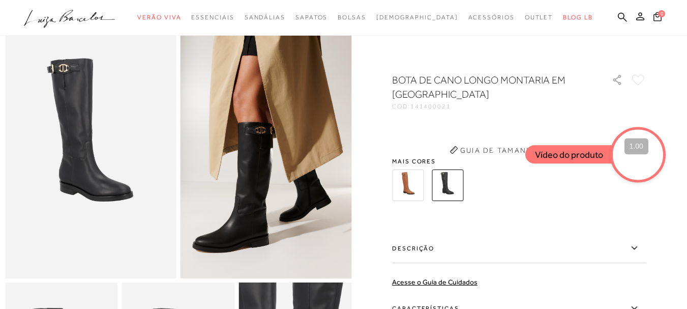
click at [416, 185] on div "BOTA DE CANO LONGO MONTARIA EM COURO PRETO CÓD: 141400021 × É necessário seleci…" at bounding box center [519, 247] width 254 height 348
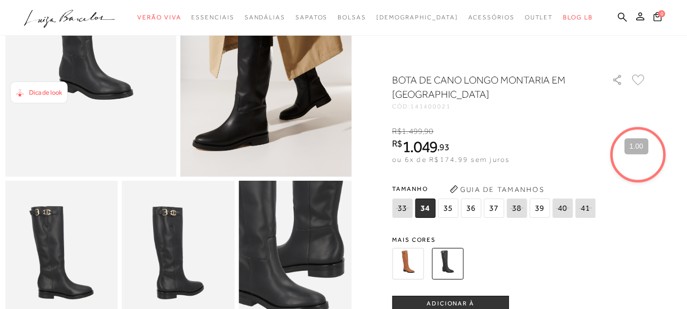
click at [410, 265] on img at bounding box center [408, 264] width 32 height 32
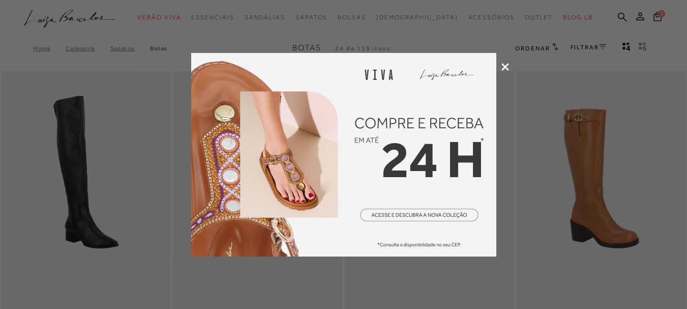
click at [504, 68] on icon at bounding box center [505, 67] width 8 height 8
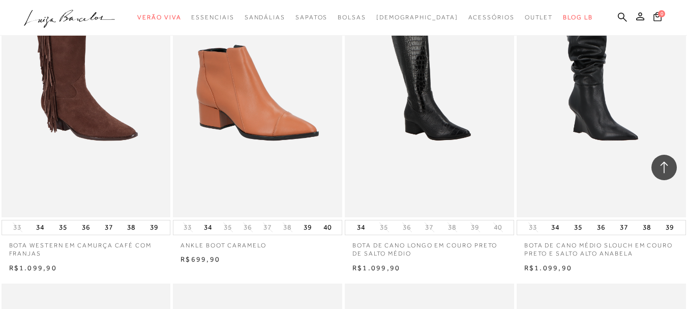
scroll to position [1271, 0]
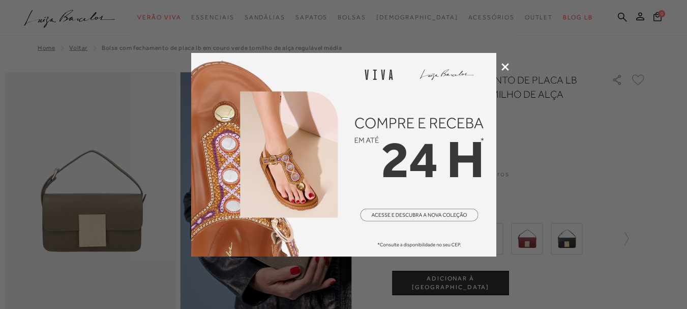
click at [504, 67] on icon at bounding box center [505, 67] width 8 height 8
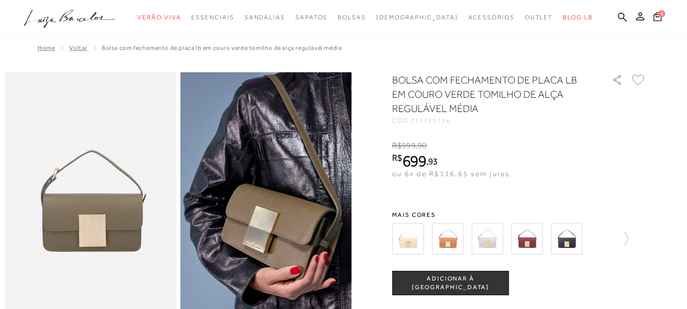
scroll to position [51, 0]
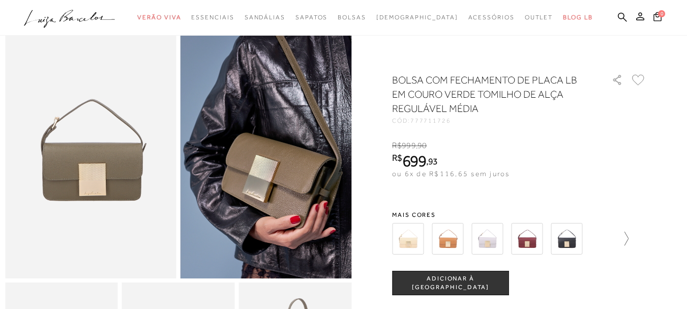
click at [628, 239] on icon at bounding box center [621, 238] width 14 height 14
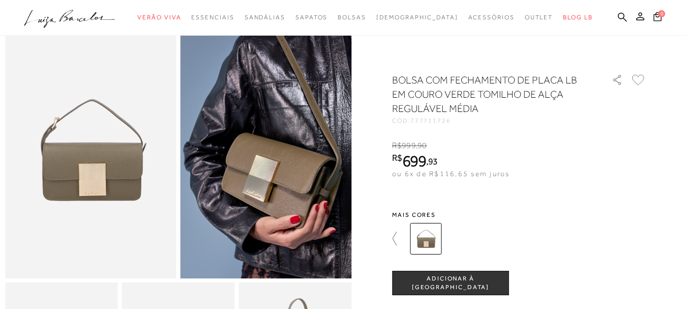
click at [396, 237] on icon at bounding box center [399, 238] width 14 height 14
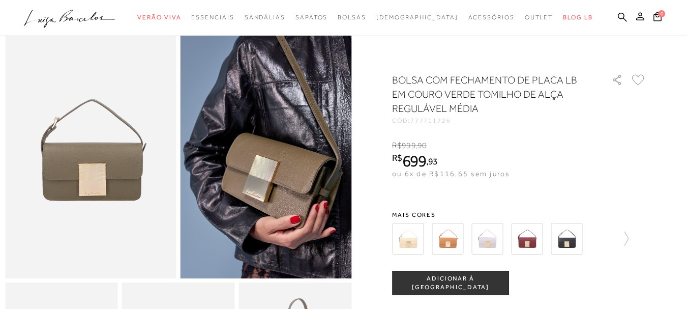
click at [539, 243] on img at bounding box center [527, 239] width 32 height 32
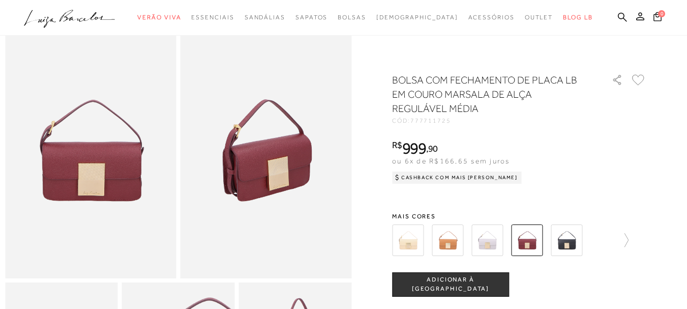
click at [422, 244] on img at bounding box center [408, 240] width 32 height 32
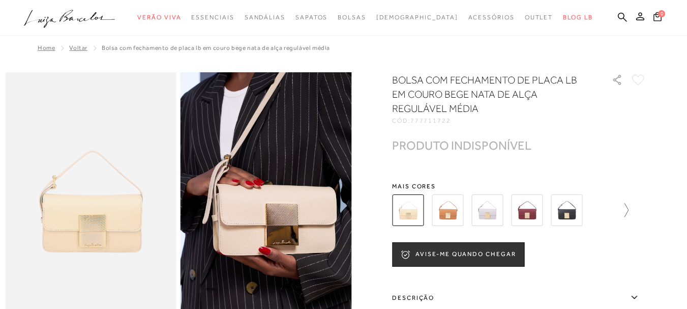
click at [628, 214] on icon at bounding box center [621, 210] width 14 height 14
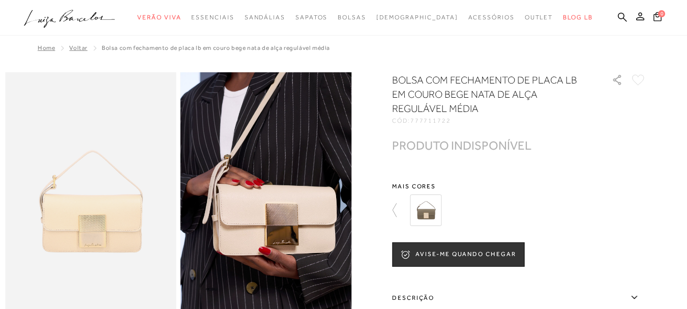
click at [432, 208] on img at bounding box center [426, 210] width 32 height 32
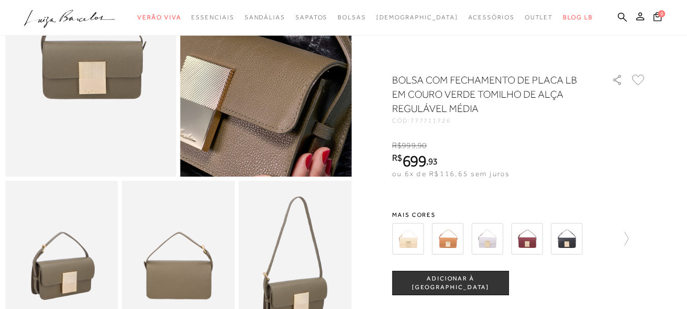
scroll to position [254, 0]
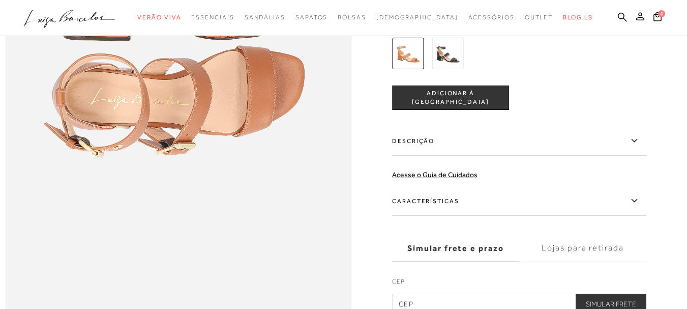
scroll to position [559, 0]
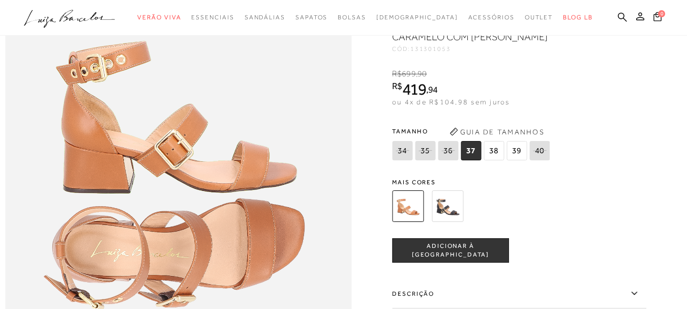
click at [450, 222] on img at bounding box center [448, 206] width 32 height 32
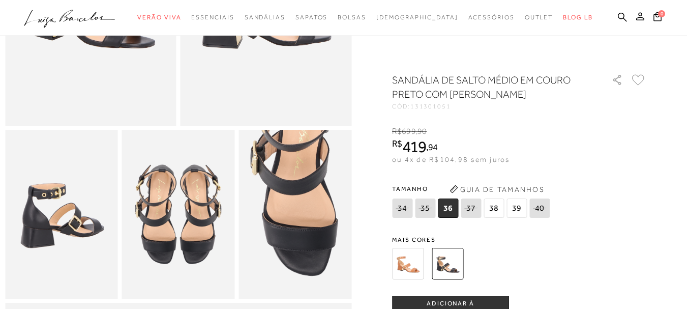
scroll to position [102, 0]
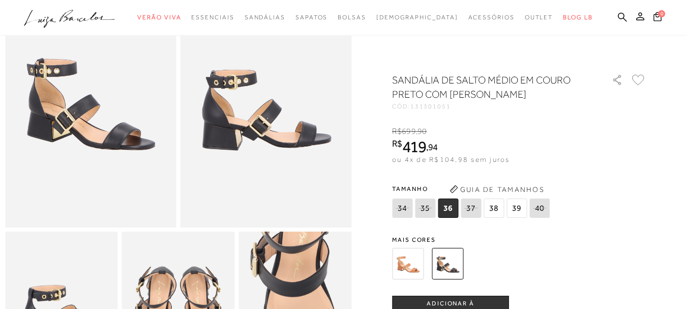
drag, startPoint x: 416, startPoint y: 259, endPoint x: 509, endPoint y: 258, distance: 93.6
click at [416, 259] on img at bounding box center [408, 264] width 32 height 32
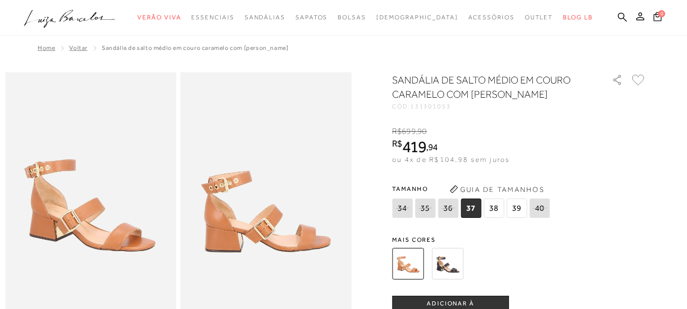
scroll to position [51, 0]
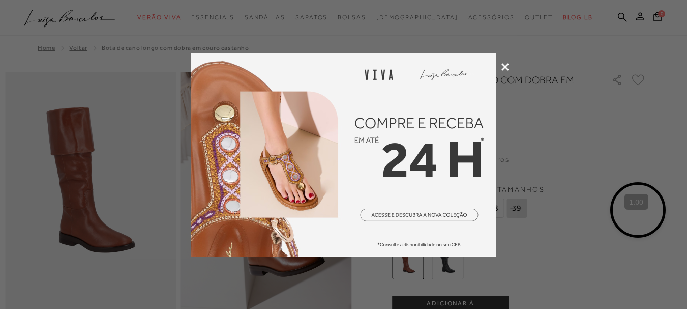
click at [502, 64] on icon at bounding box center [505, 67] width 8 height 8
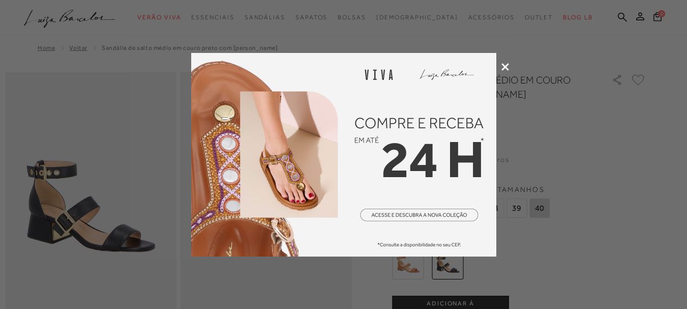
click at [502, 65] on icon at bounding box center [505, 67] width 8 height 8
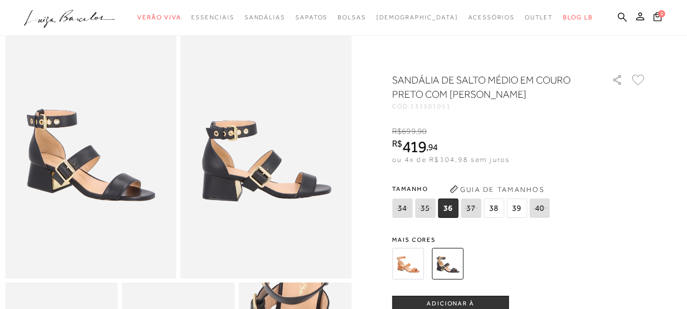
scroll to position [102, 0]
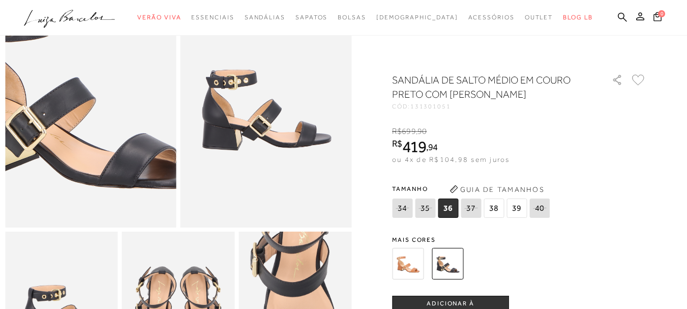
click at [103, 114] on img at bounding box center [76, 86] width 342 height 513
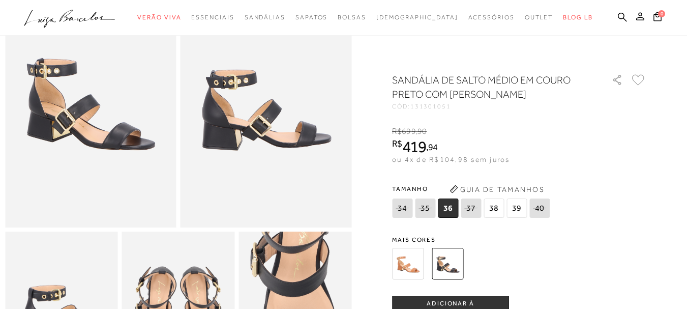
click at [127, 144] on img at bounding box center [90, 99] width 171 height 257
click at [277, 129] on img at bounding box center [265, 99] width 171 height 257
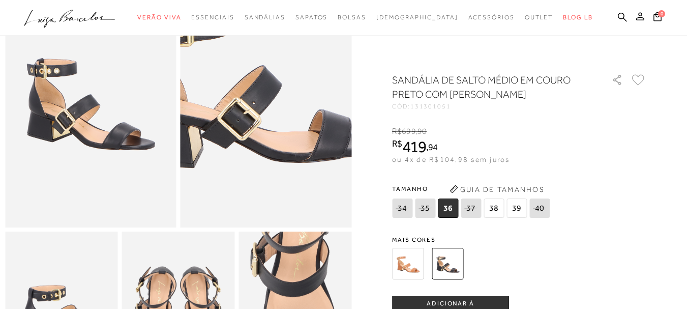
click at [284, 136] on img at bounding box center [250, 64] width 342 height 513
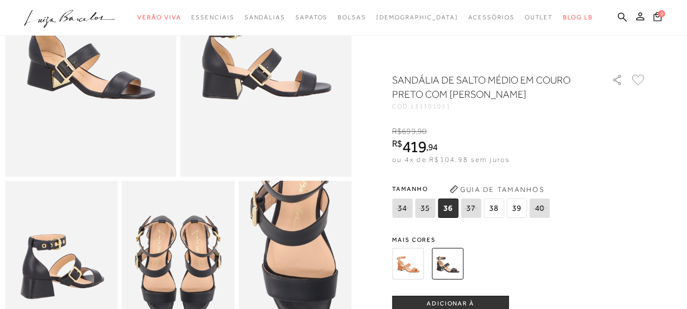
scroll to position [203, 0]
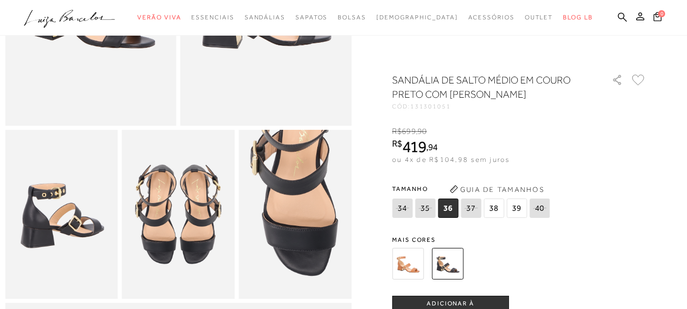
click at [181, 223] on img at bounding box center [178, 214] width 113 height 169
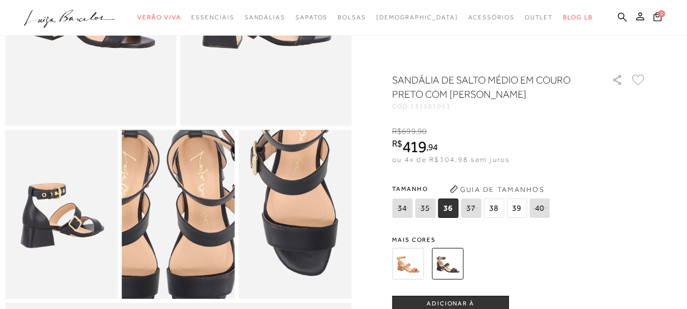
click at [194, 214] on img at bounding box center [162, 221] width 225 height 338
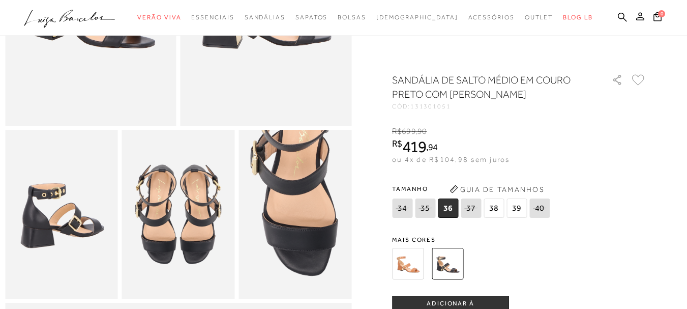
click at [36, 205] on img at bounding box center [61, 214] width 113 height 169
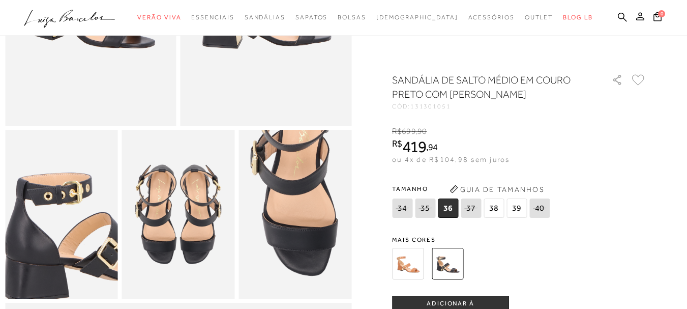
click at [38, 200] on img at bounding box center [82, 235] width 225 height 338
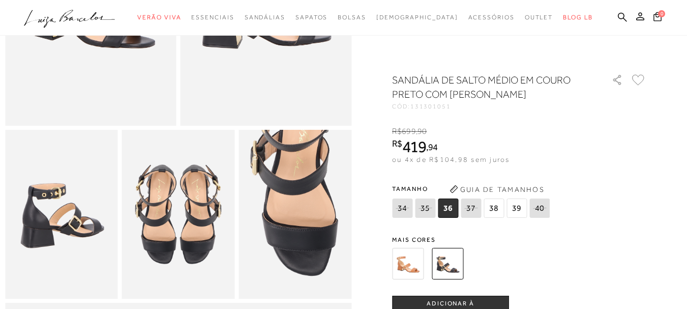
click at [146, 209] on img at bounding box center [178, 214] width 113 height 169
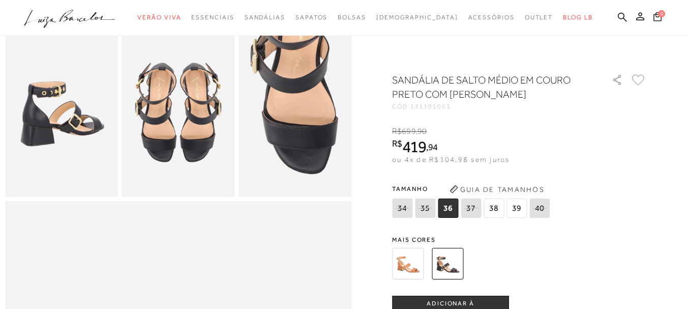
scroll to position [51, 0]
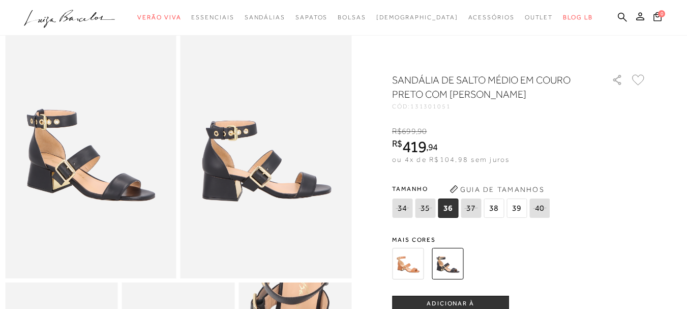
click at [133, 169] on img at bounding box center [90, 149] width 171 height 257
click at [279, 185] on img at bounding box center [265, 149] width 171 height 257
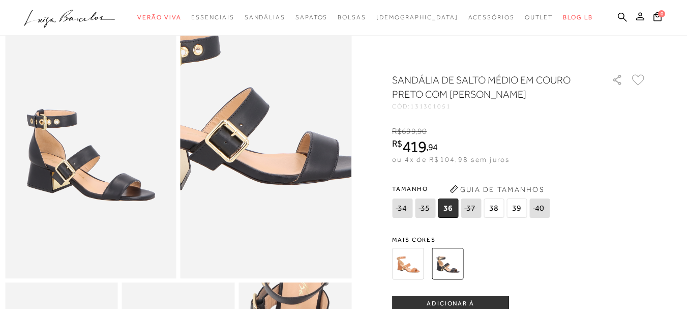
click at [296, 217] on img at bounding box center [238, 86] width 342 height 513
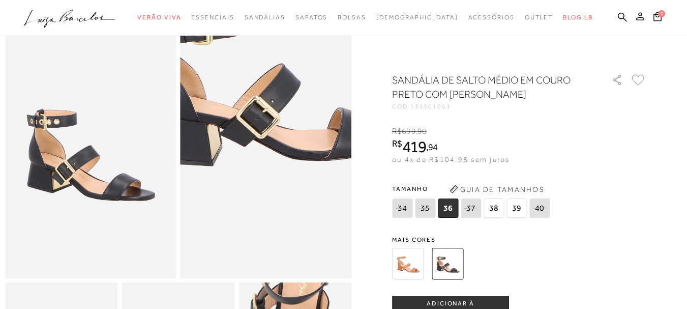
click at [264, 241] on img at bounding box center [269, 62] width 342 height 513
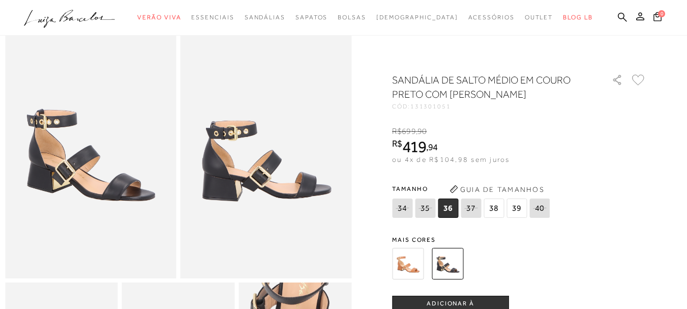
click at [88, 201] on img at bounding box center [90, 149] width 171 height 257
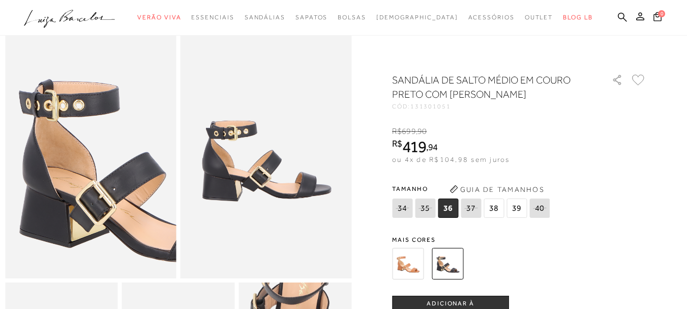
click at [32, 141] on img at bounding box center [147, 160] width 342 height 513
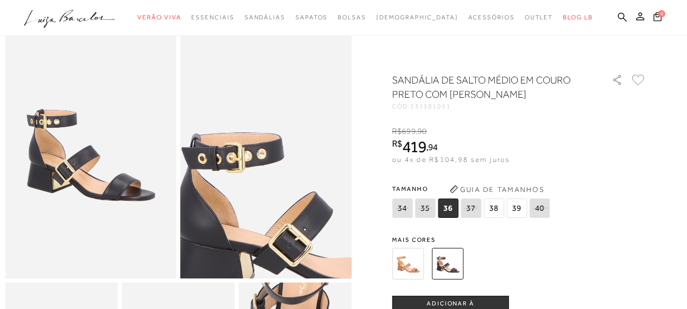
click at [231, 110] on img at bounding box center [301, 190] width 342 height 513
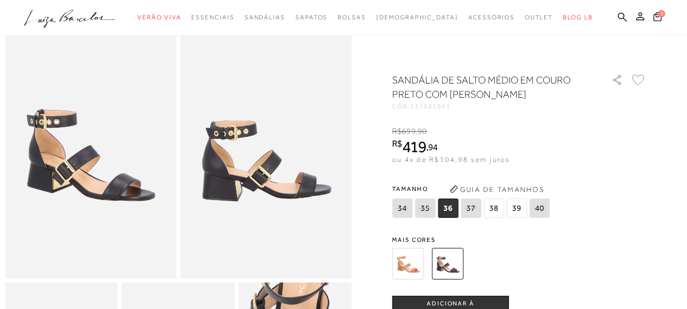
click at [415, 263] on img at bounding box center [408, 264] width 32 height 32
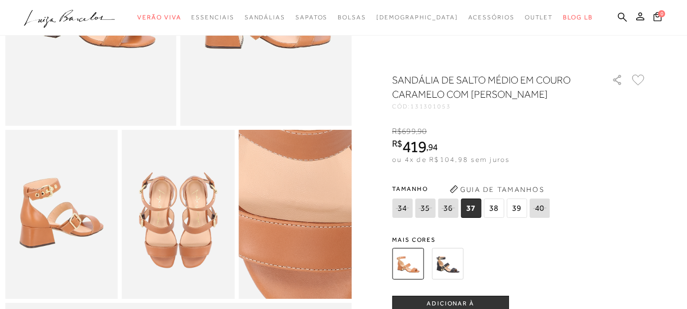
scroll to position [102, 0]
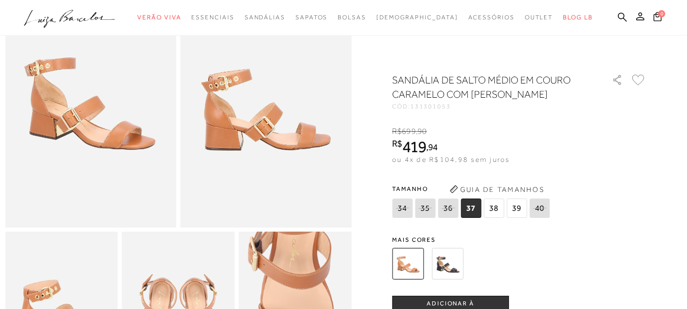
click at [455, 261] on img at bounding box center [448, 264] width 32 height 32
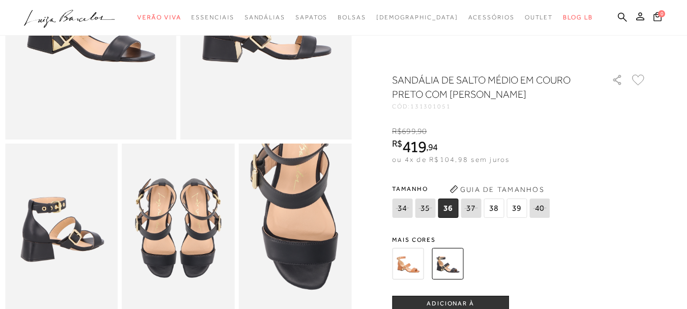
scroll to position [192, 0]
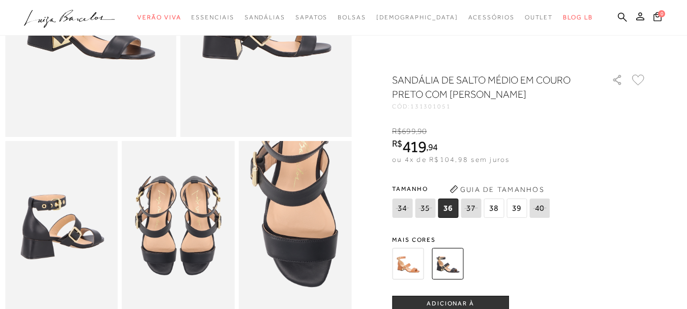
click at [99, 101] on img at bounding box center [90, 8] width 171 height 257
click at [400, 258] on img at bounding box center [408, 264] width 32 height 32
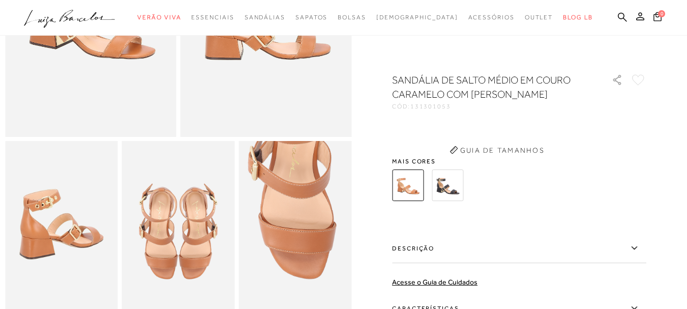
click at [448, 193] on div "SANDÁLIA DE SALTO MÉDIO EM COURO CARAMELO COM MAXI FIVELA CÓD: 131301053 × É ne…" at bounding box center [519, 247] width 254 height 348
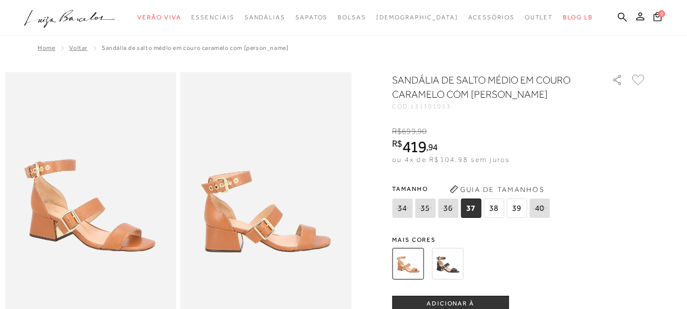
click at [454, 257] on img at bounding box center [448, 264] width 32 height 32
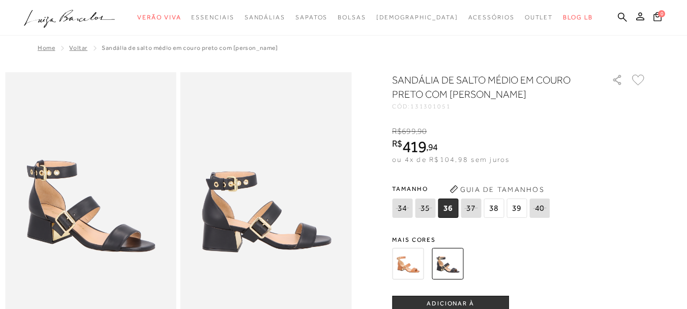
click at [127, 233] on img at bounding box center [90, 200] width 171 height 257
click at [44, 171] on img at bounding box center [90, 200] width 171 height 257
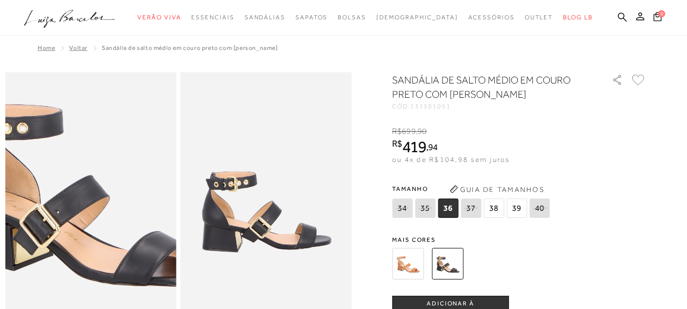
click at [89, 220] on img at bounding box center [90, 183] width 342 height 513
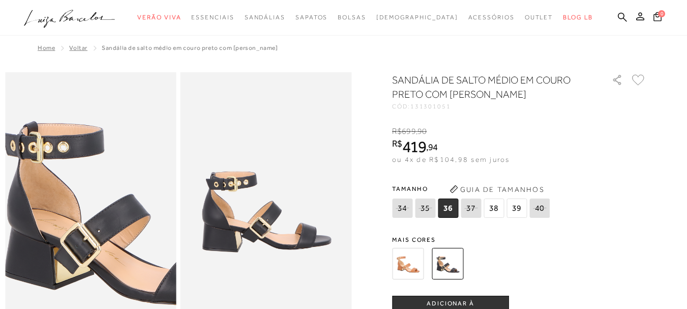
click at [47, 201] on img at bounding box center [131, 203] width 342 height 513
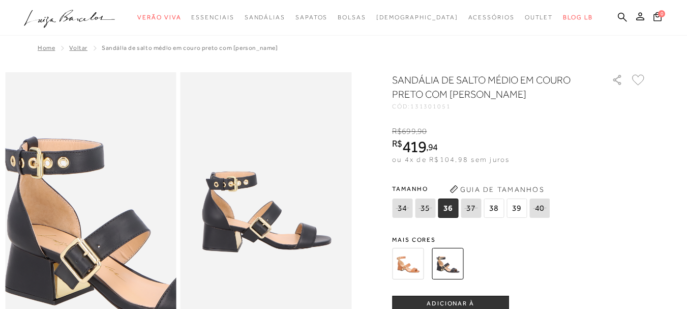
click at [52, 162] on img at bounding box center [131, 218] width 342 height 513
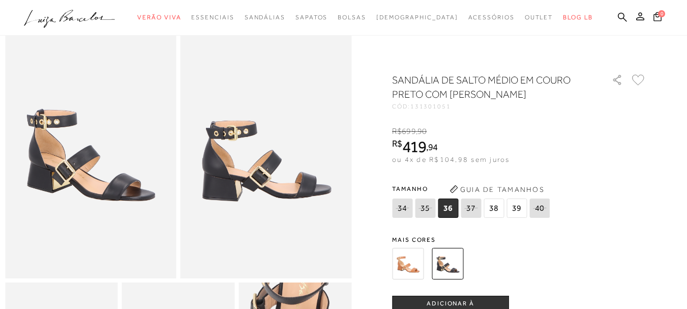
scroll to position [153, 0]
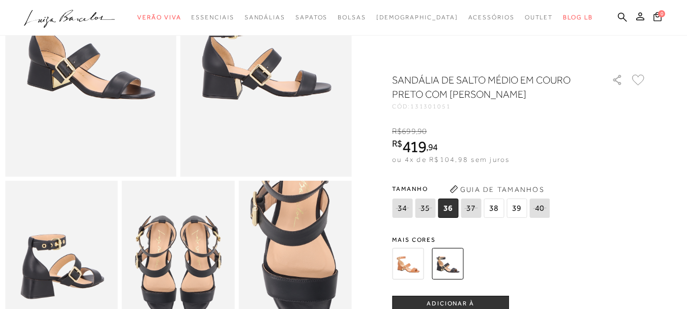
click at [500, 208] on span "38" at bounding box center [493, 207] width 20 height 19
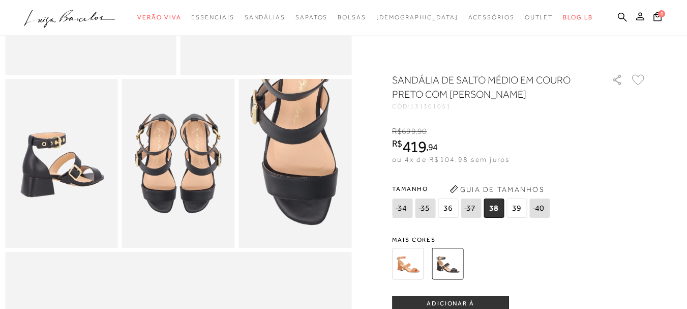
click at [429, 305] on span "ADICIONAR À SACOLA" at bounding box center [450, 308] width 116 height 18
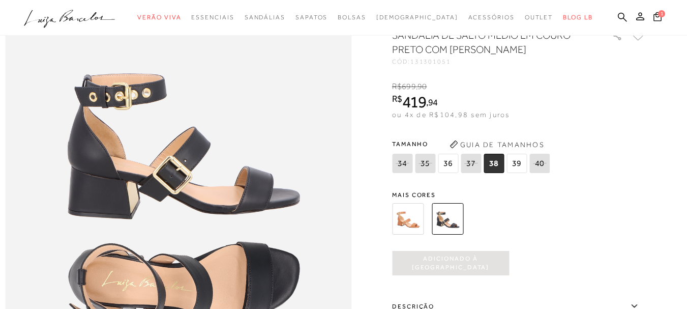
scroll to position [0, 0]
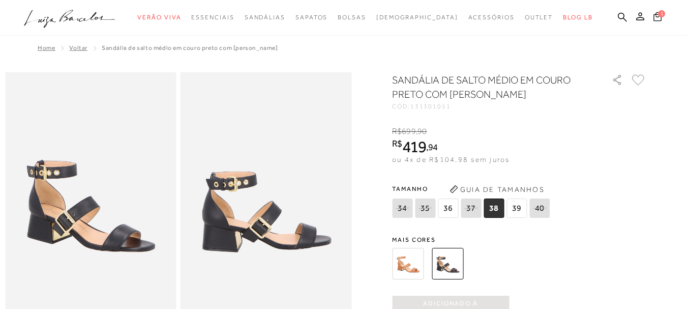
click at [653, 18] on icon at bounding box center [657, 16] width 8 height 9
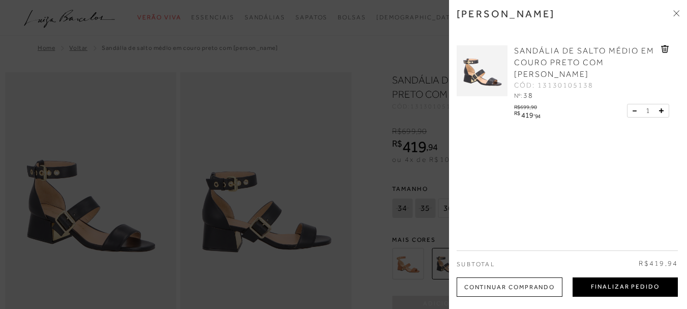
click at [625, 285] on button "Finalizar Pedido" at bounding box center [624, 286] width 105 height 19
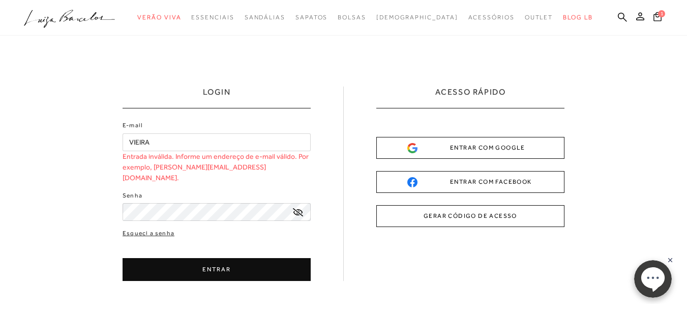
click at [173, 133] on input "VIEIRA" at bounding box center [217, 142] width 188 height 18
click at [176, 139] on input "VIEIRA" at bounding box center [217, 142] width 188 height 18
type input "tatdv@hotmail.com"
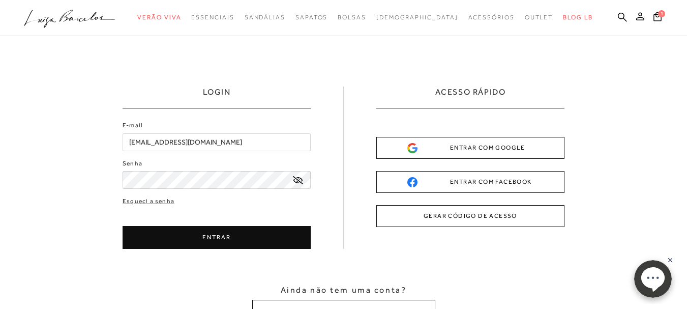
click at [255, 230] on button "ENTRAR" at bounding box center [217, 237] width 188 height 23
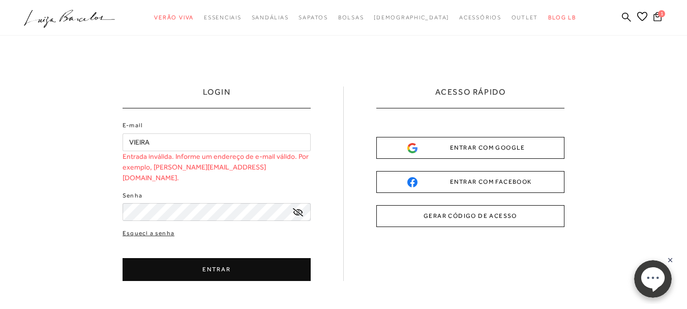
type input "tatdv@hotmail.com"
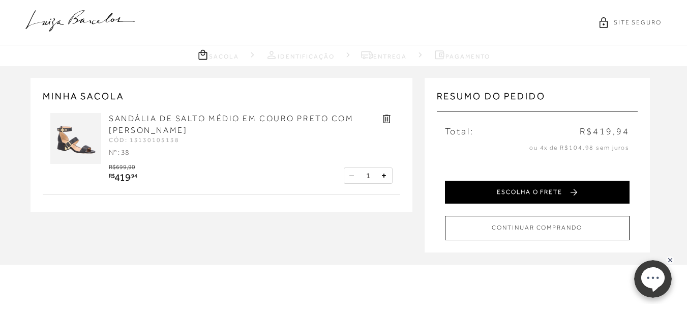
click at [574, 196] on button "ESCOLHA O FRETE" at bounding box center [537, 191] width 185 height 23
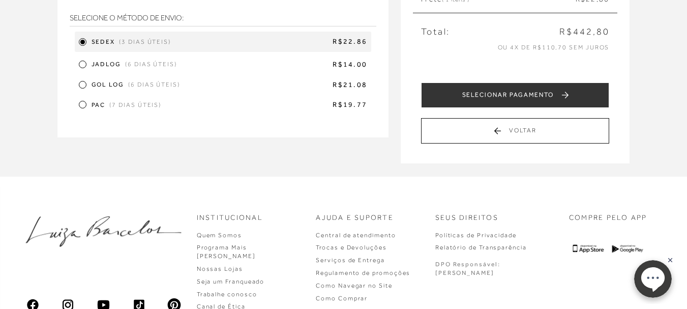
scroll to position [153, 0]
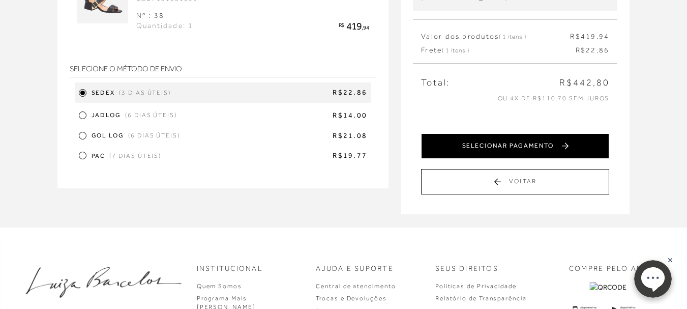
click at [493, 153] on button "SELECIONAR PAGAMENTO" at bounding box center [515, 145] width 188 height 25
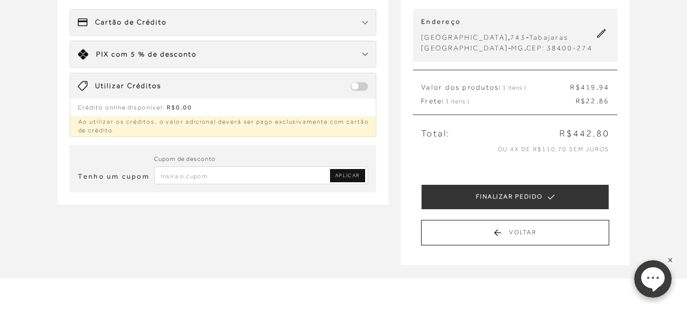
scroll to position [51, 0]
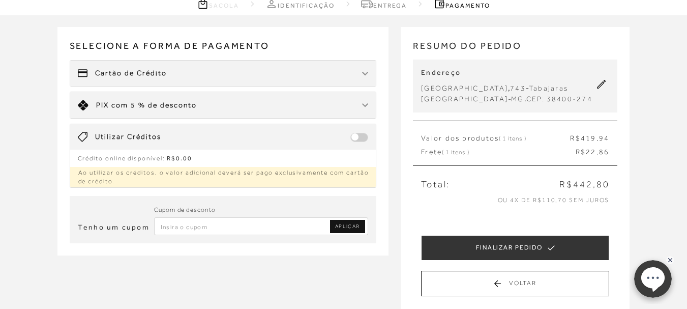
click at [239, 223] on input "Inserir Código da Promoção" at bounding box center [261, 226] width 215 height 18
type input "e"
type input "EXTRA15"
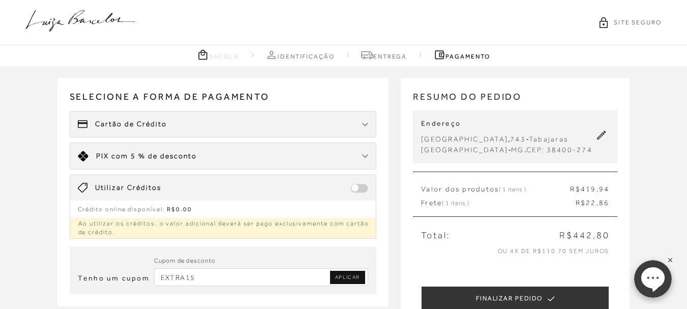
click at [344, 223] on p "Ao utilizar os créditos, o valor adicional deverá ser pago exclusivamente com c…" at bounding box center [223, 228] width 306 height 20
click at [351, 275] on span "APLICAR" at bounding box center [347, 277] width 25 height 7
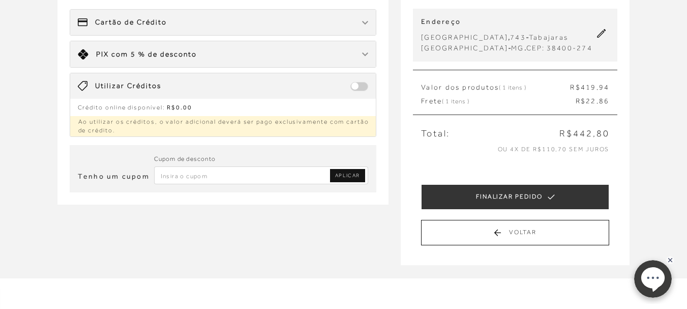
scroll to position [51, 0]
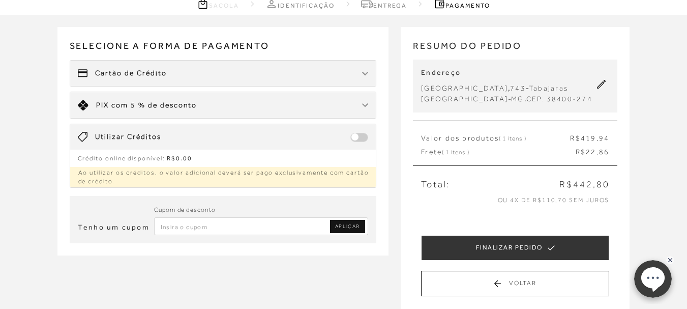
click at [213, 236] on div "Tenho um cupom Cupom de desconto APLICAR" at bounding box center [223, 219] width 307 height 47
click at [212, 229] on input "Inserir Código da Promoção" at bounding box center [261, 226] width 215 height 18
type input "PARABENS10"
click at [344, 227] on span "APLICAR" at bounding box center [347, 226] width 25 height 7
click at [310, 221] on input "PARABENS10" at bounding box center [261, 226] width 215 height 18
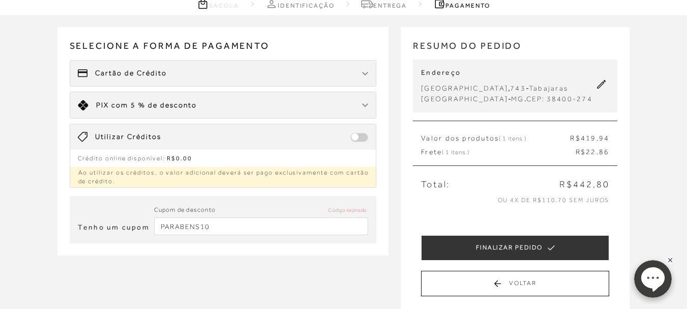
click at [310, 221] on input "PARABENS10" at bounding box center [261, 226] width 215 height 18
type input "EXTRA15"
click at [348, 230] on link "APLICAR" at bounding box center [347, 226] width 35 height 13
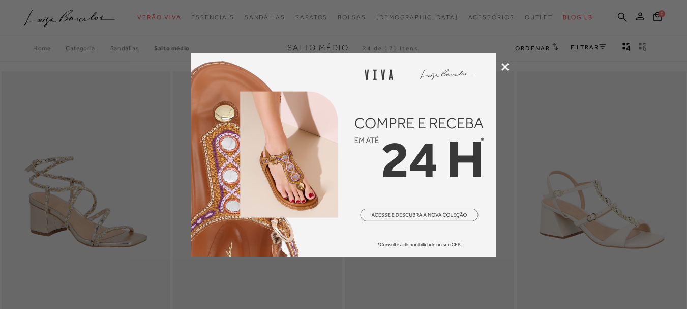
click at [502, 68] on icon at bounding box center [505, 67] width 8 height 8
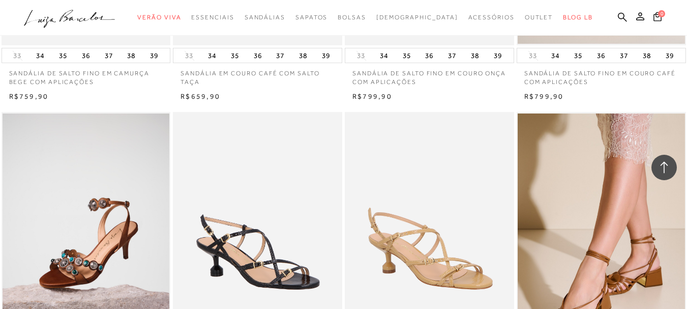
scroll to position [1627, 0]
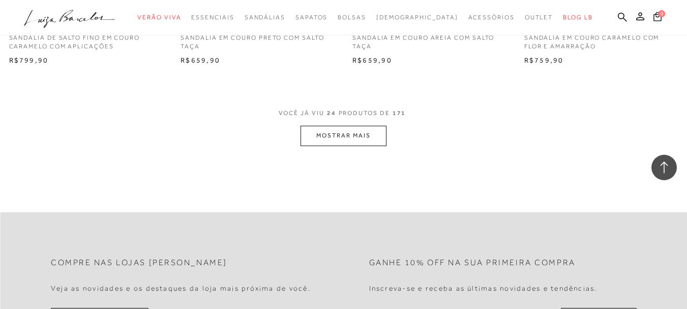
click at [352, 142] on button "MOSTRAR MAIS" at bounding box center [342, 136] width 85 height 20
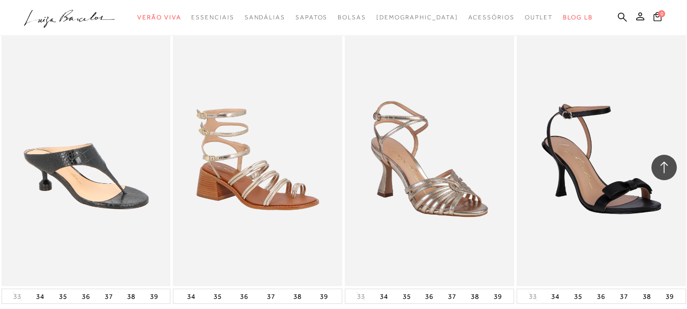
scroll to position [3813, 0]
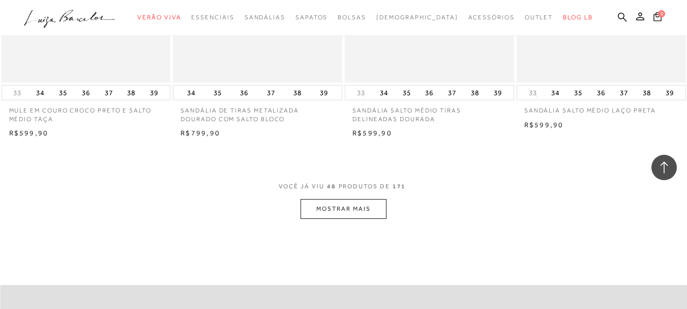
click at [356, 204] on button "MOSTRAR MAIS" at bounding box center [342, 209] width 85 height 20
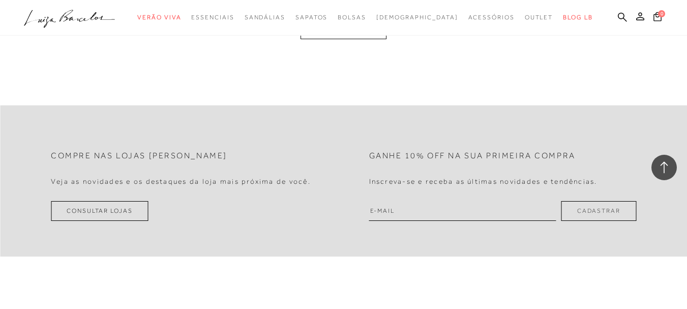
scroll to position [5796, 0]
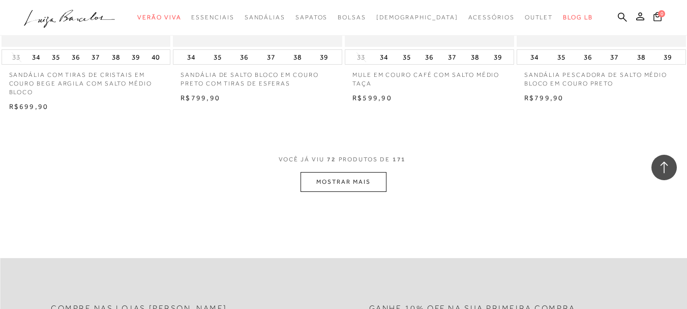
click at [329, 179] on button "MOSTRAR MAIS" at bounding box center [342, 182] width 85 height 20
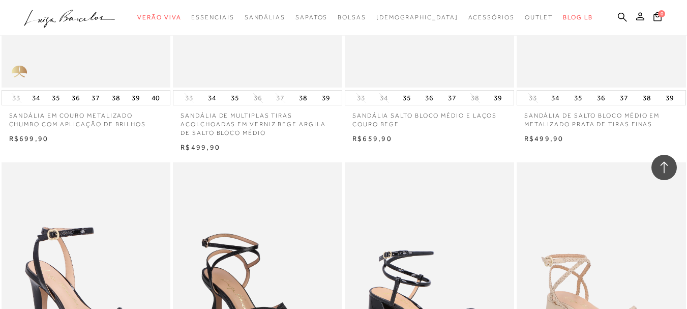
scroll to position [7524, 0]
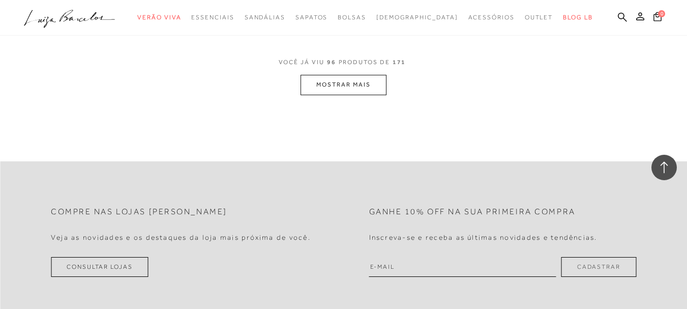
click at [360, 83] on button "MOSTRAR MAIS" at bounding box center [342, 85] width 85 height 20
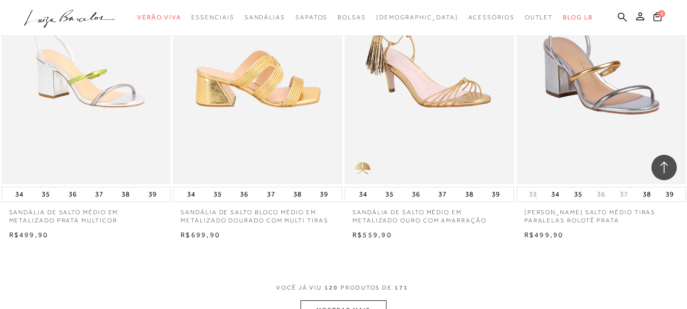
scroll to position [9660, 0]
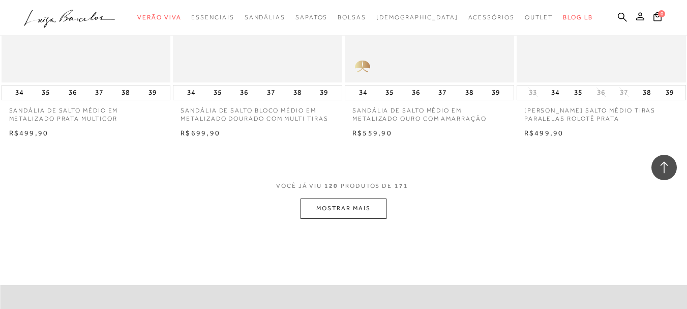
click at [348, 206] on button "MOSTRAR MAIS" at bounding box center [342, 208] width 85 height 20
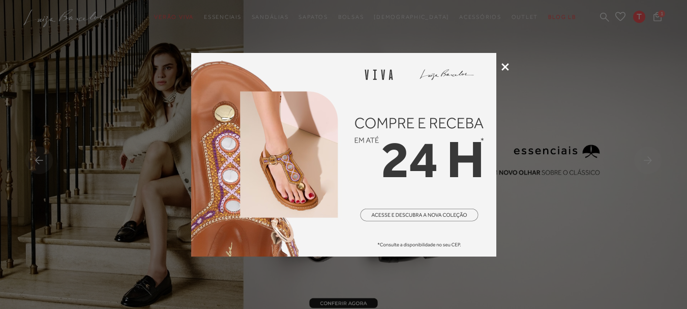
click at [504, 69] on icon at bounding box center [505, 67] width 8 height 8
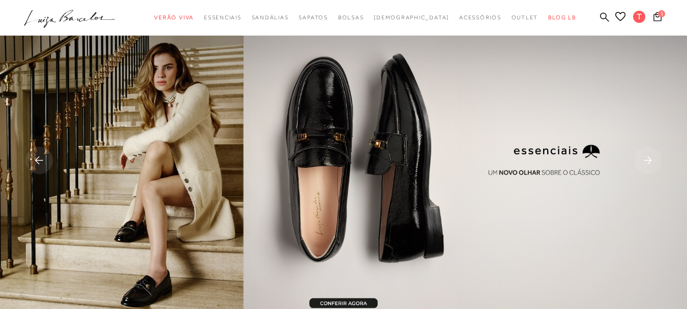
click at [83, 16] on icon ".a{fill-rule:evenodd;}" at bounding box center [70, 18] width 92 height 21
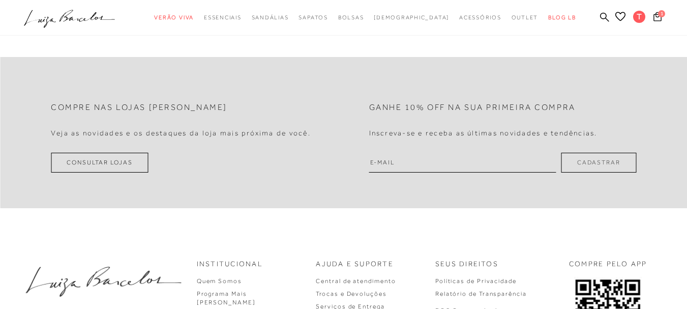
scroll to position [2965, 0]
